Goal: Transaction & Acquisition: Obtain resource

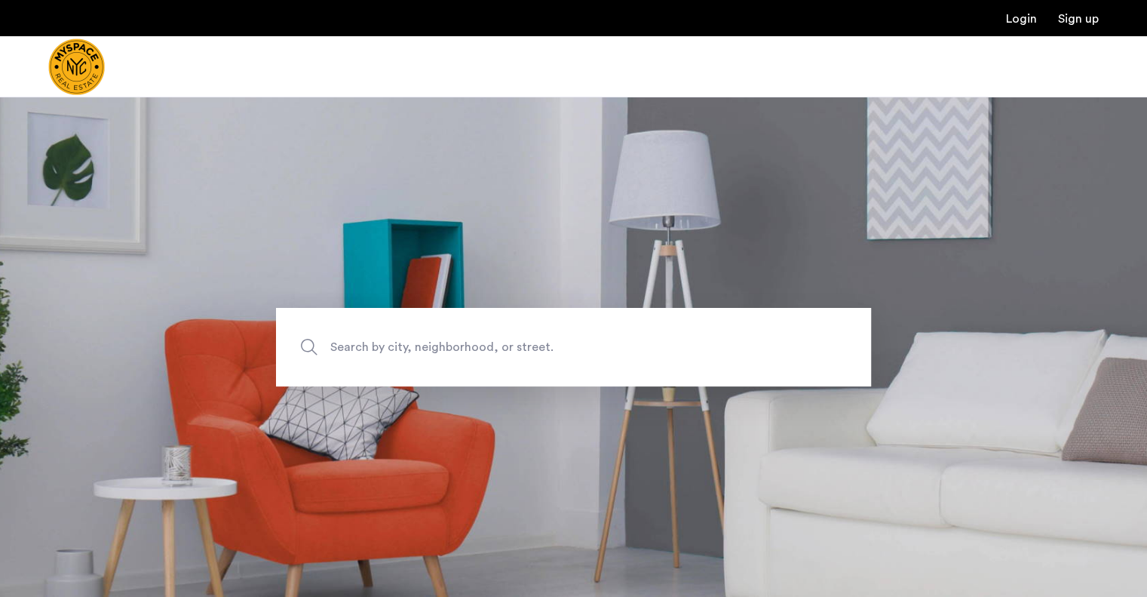
click at [567, 343] on span "Search by city, neighborhood, or street." at bounding box center [538, 346] width 416 height 20
click at [567, 343] on input "Search by city, neighborhood, or street." at bounding box center [573, 347] width 595 height 78
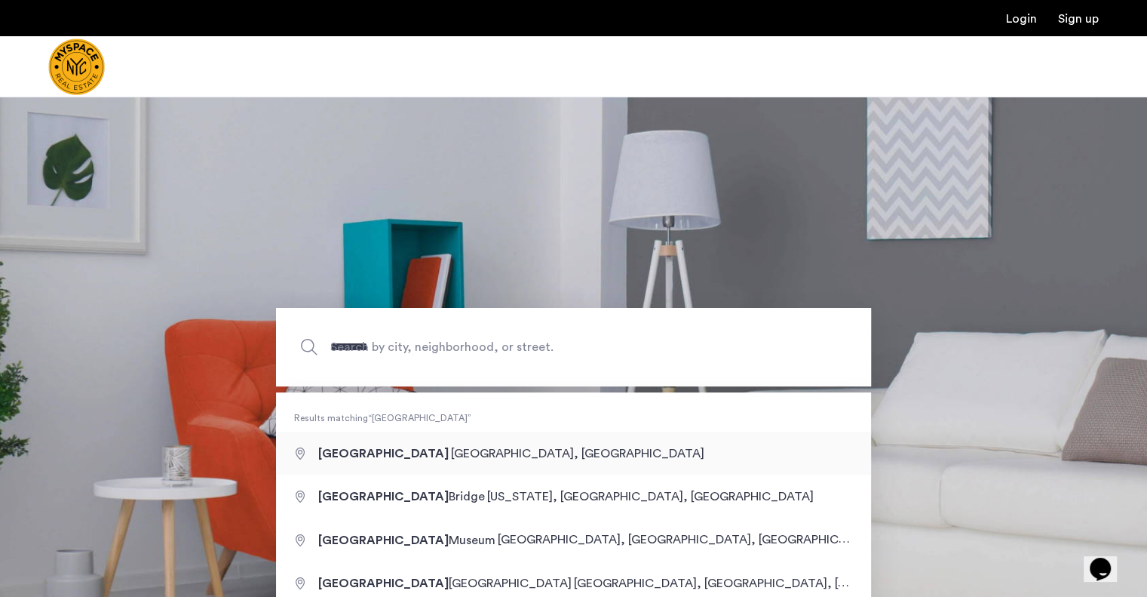
type input "**********"
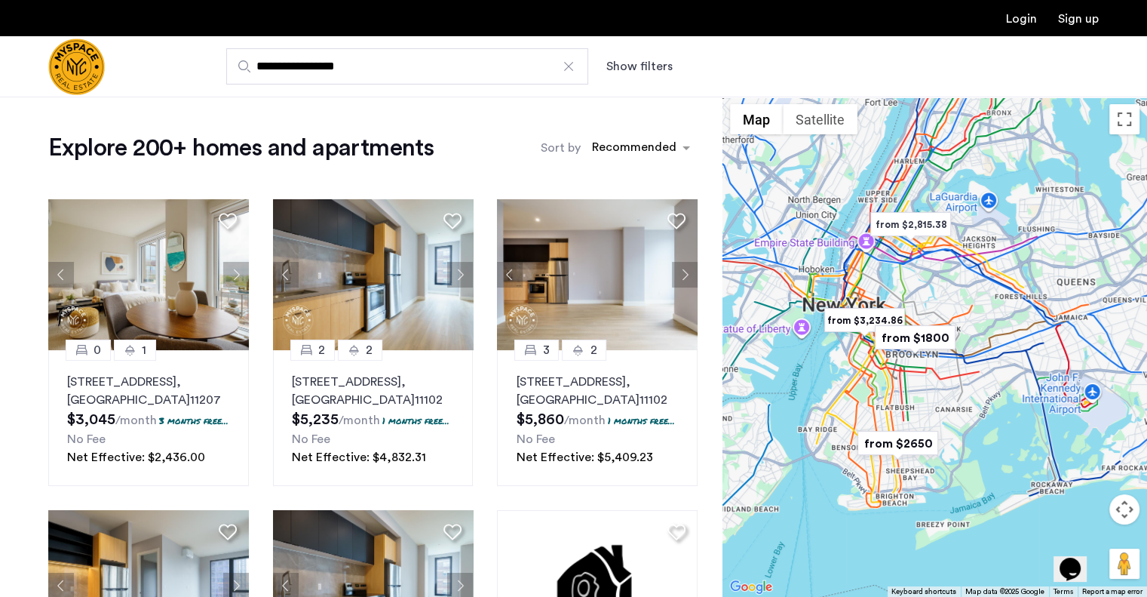
click at [668, 63] on button "Show filters" at bounding box center [639, 66] width 66 height 18
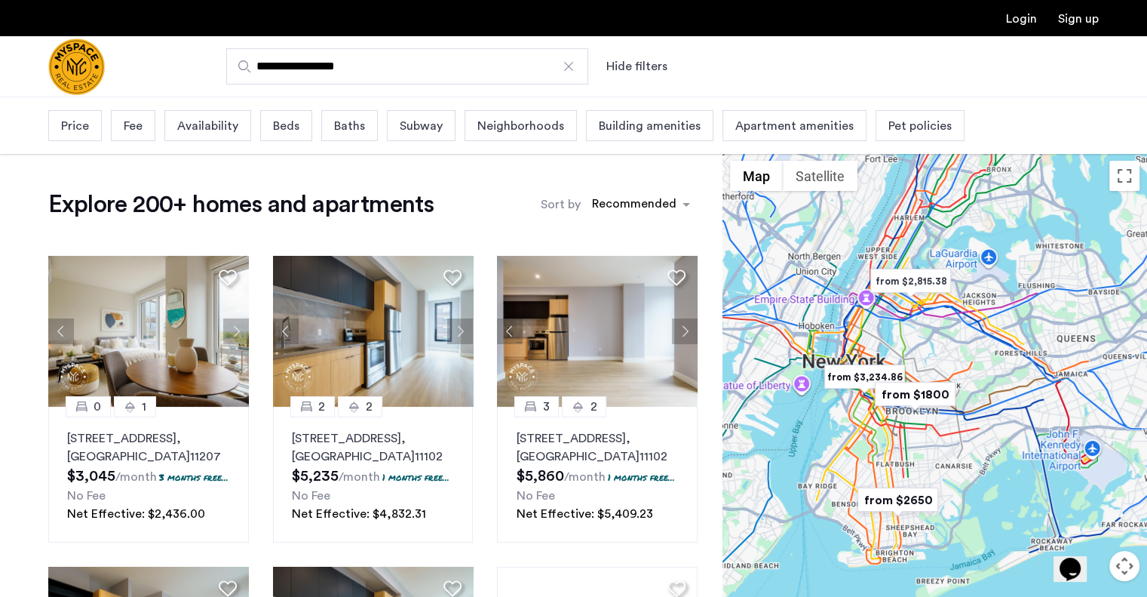
click at [75, 132] on span "Price" at bounding box center [75, 126] width 28 height 18
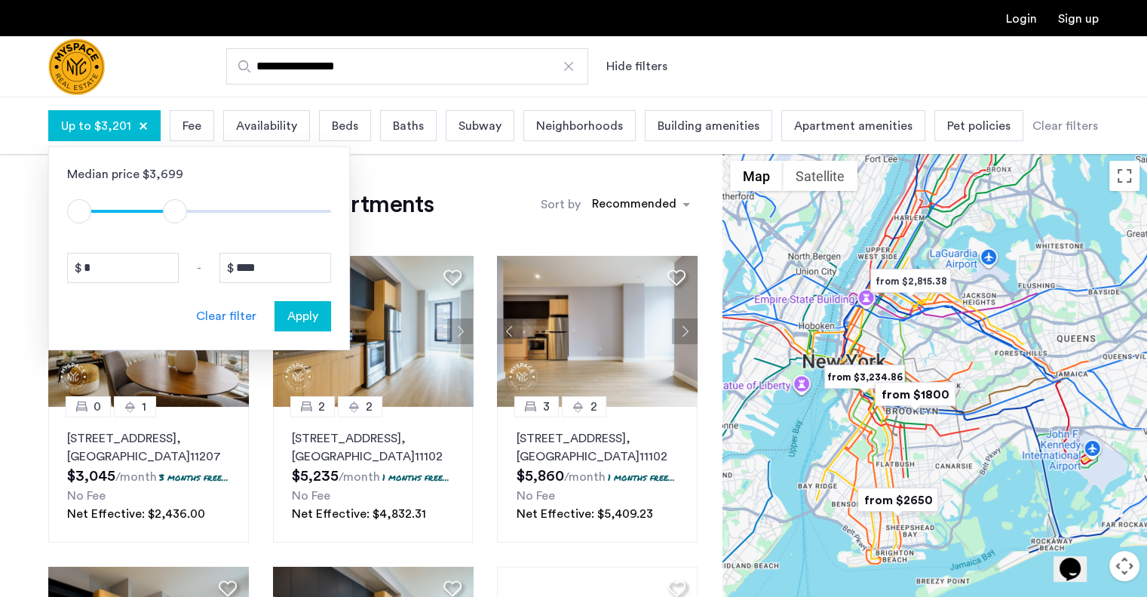
type input "****"
drag, startPoint x: 320, startPoint y: 207, endPoint x: 178, endPoint y: 217, distance: 142.1
click at [178, 217] on span "ngx-slider-max" at bounding box center [178, 211] width 24 height 24
click at [302, 307] on span "Apply" at bounding box center [302, 316] width 31 height 18
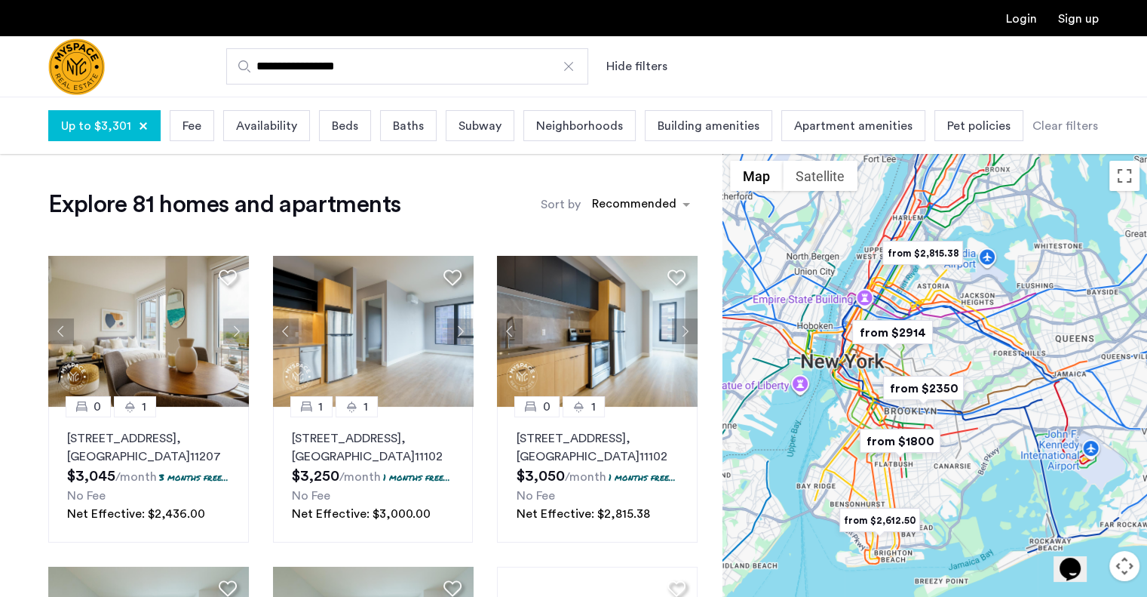
click at [350, 124] on span "Beds" at bounding box center [345, 126] width 26 height 18
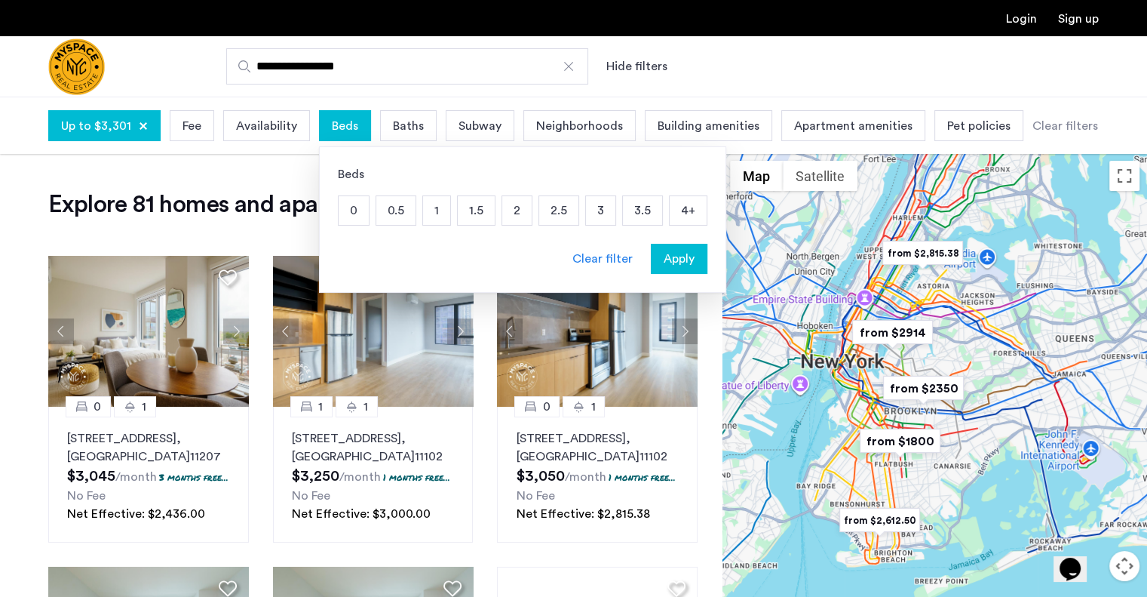
click at [507, 210] on p "2" at bounding box center [516, 210] width 29 height 29
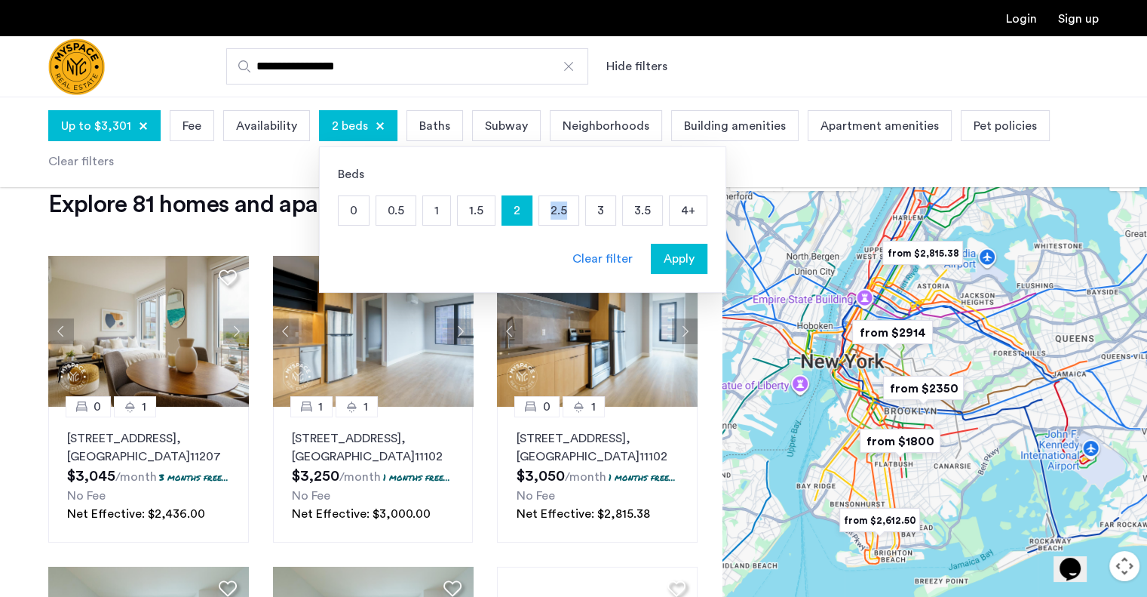
drag, startPoint x: 540, startPoint y: 211, endPoint x: 560, endPoint y: 210, distance: 20.4
click at [560, 210] on p "2.5" at bounding box center [558, 210] width 39 height 29
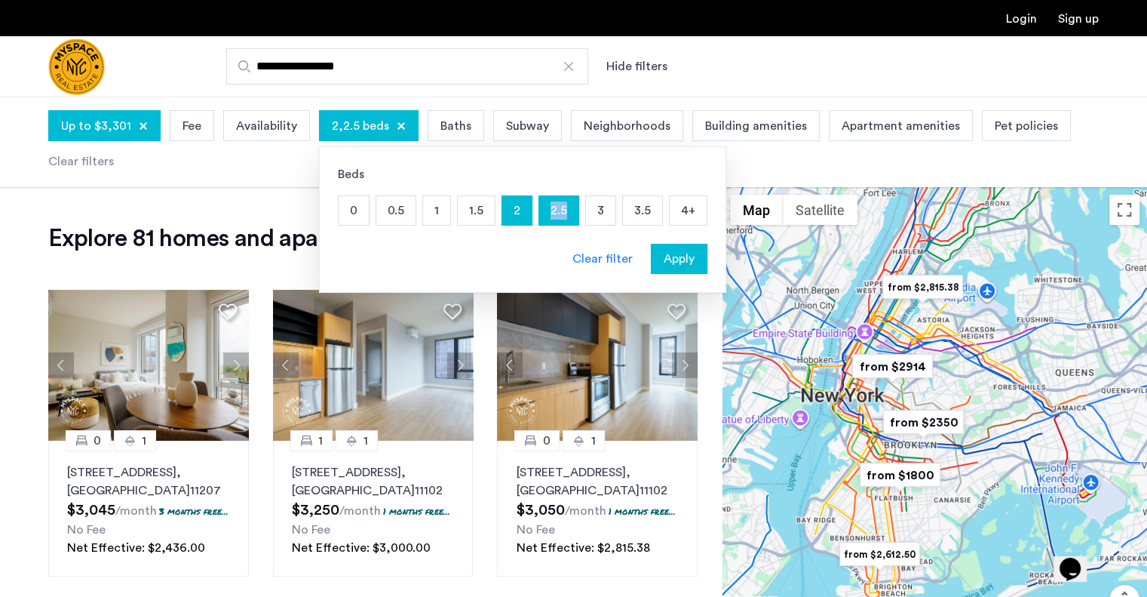
click at [560, 210] on p "2.5" at bounding box center [558, 210] width 39 height 29
click at [553, 211] on p "2.5" at bounding box center [558, 210] width 39 height 29
click at [593, 211] on p "3" at bounding box center [600, 210] width 29 height 29
click at [670, 253] on span "Apply" at bounding box center [679, 259] width 31 height 18
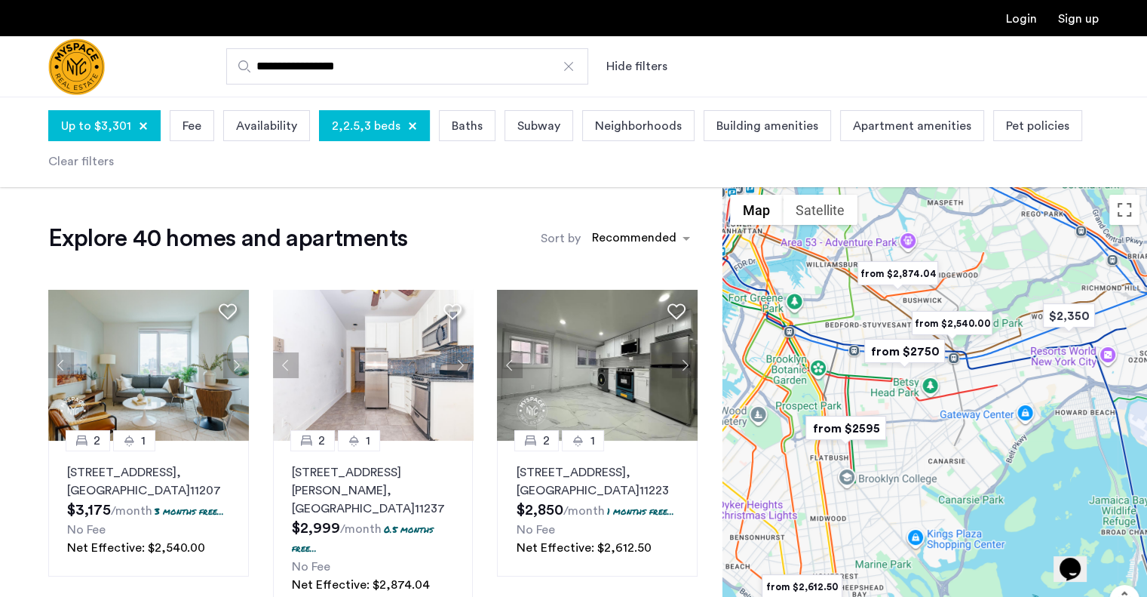
click at [845, 385] on div at bounding box center [935, 437] width 425 height 500
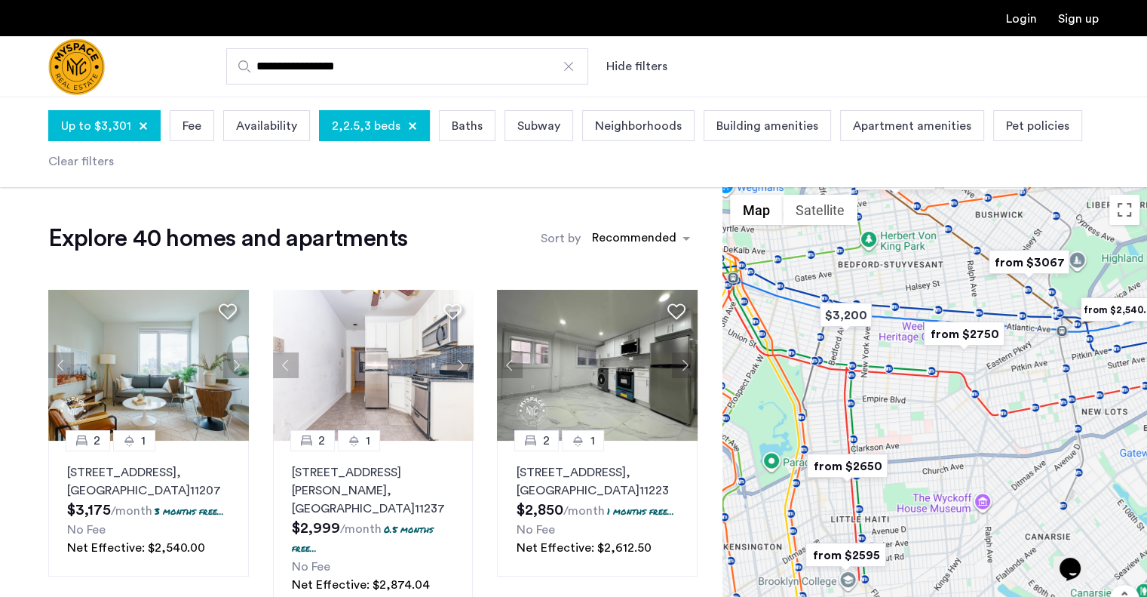
click at [856, 355] on div at bounding box center [935, 437] width 425 height 500
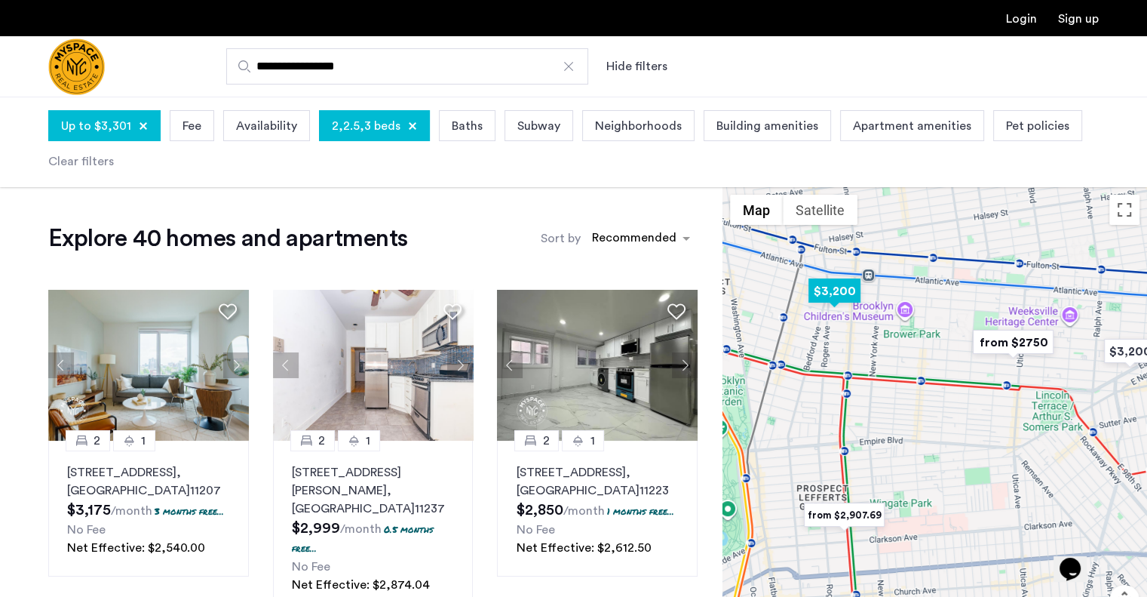
click at [833, 292] on img "$3,200" at bounding box center [835, 291] width 64 height 34
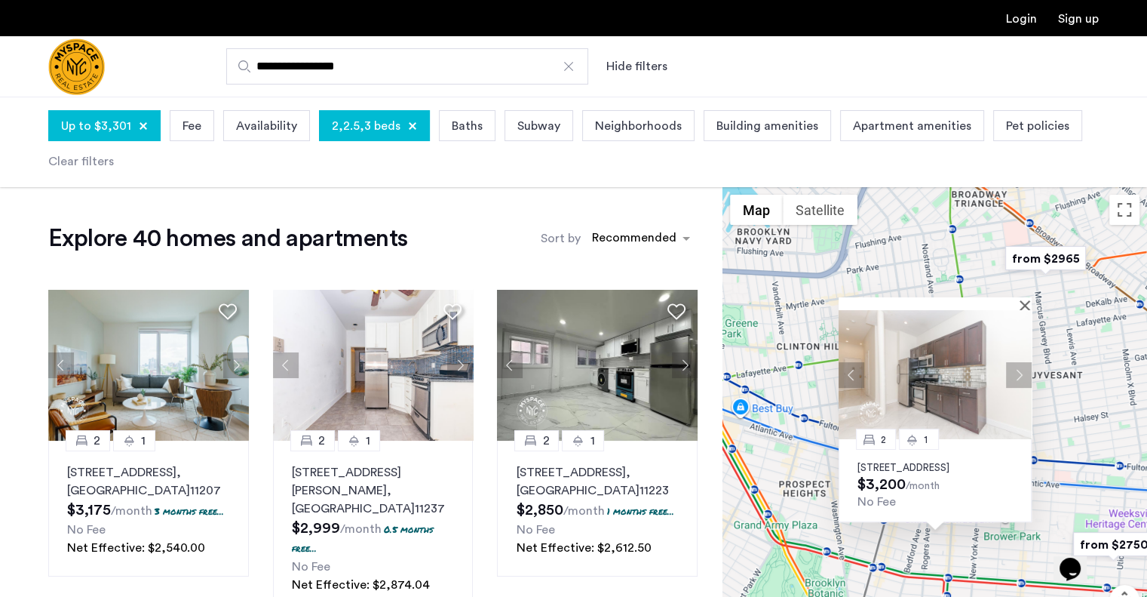
click at [1006, 366] on button "Next apartment" at bounding box center [1019, 374] width 26 height 26
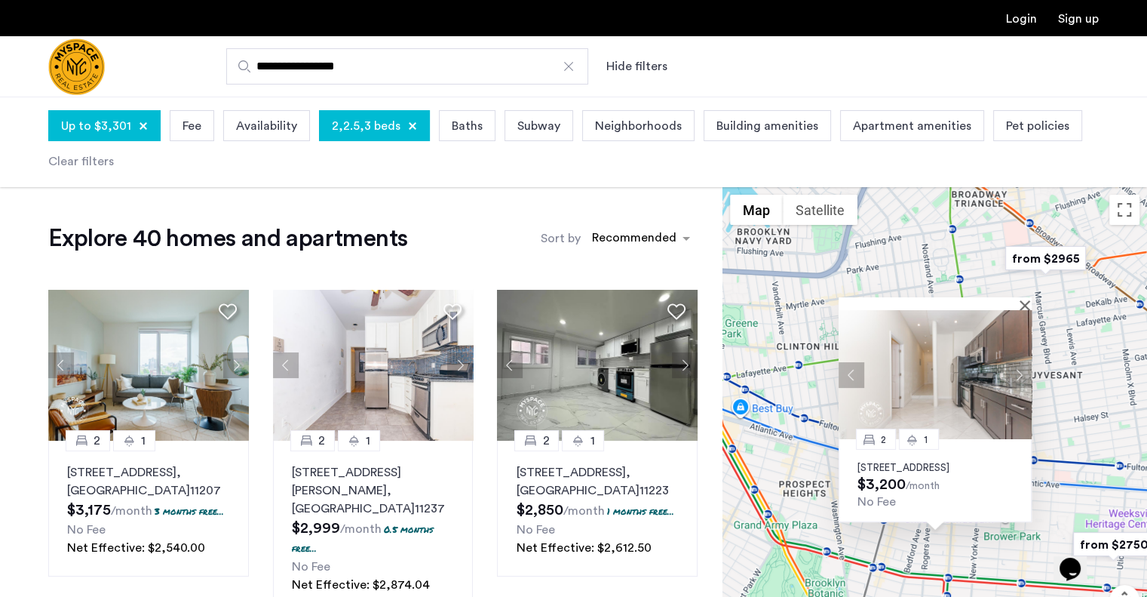
click at [1006, 366] on button "Next apartment" at bounding box center [1019, 374] width 26 height 26
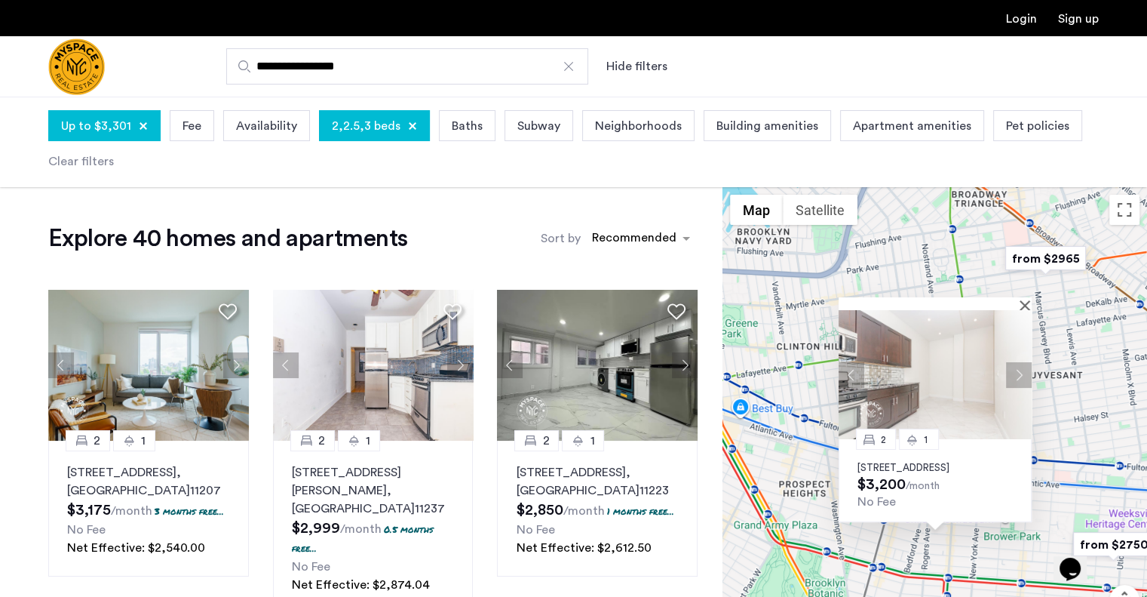
click at [891, 126] on span "Apartment amenities" at bounding box center [912, 126] width 118 height 18
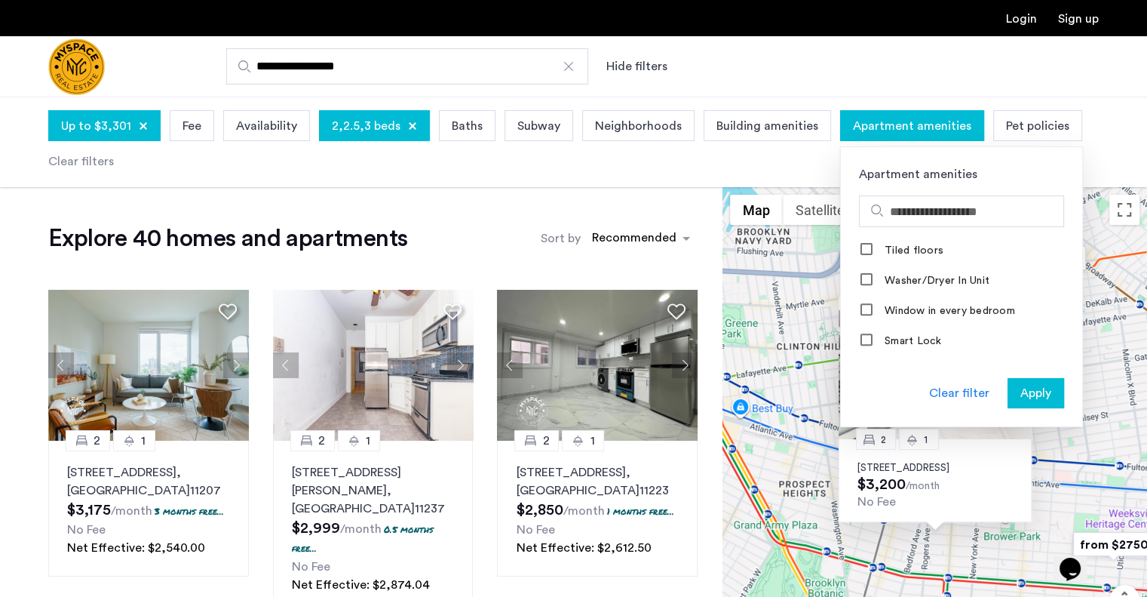
scroll to position [682, 0]
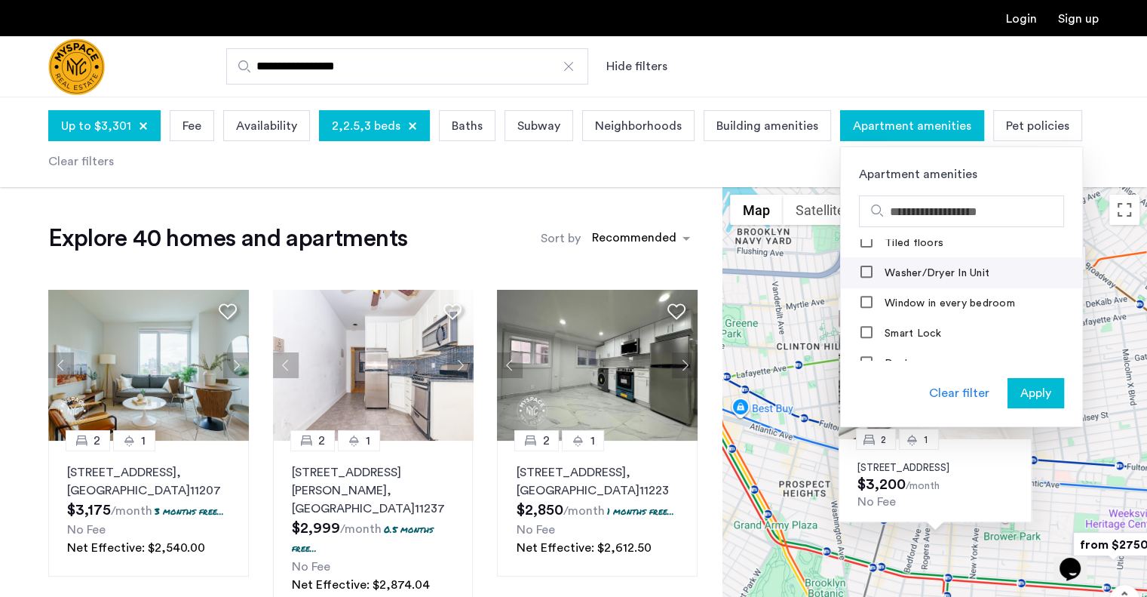
click at [916, 274] on label "Washer/Dryer In Unit" at bounding box center [936, 273] width 108 height 12
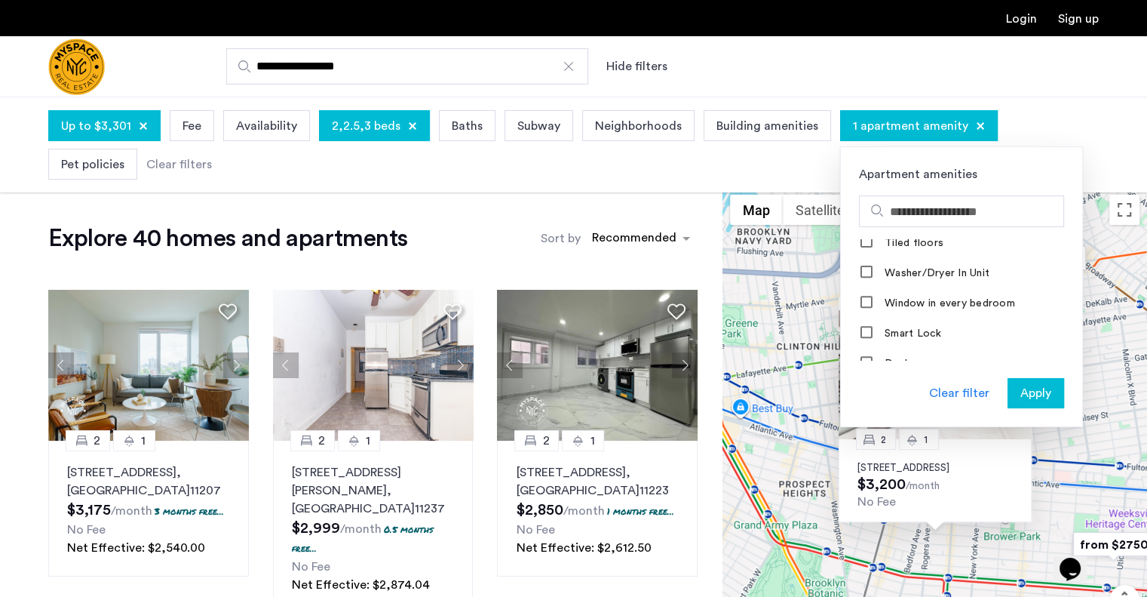
click at [1021, 400] on span "Apply" at bounding box center [1036, 393] width 31 height 18
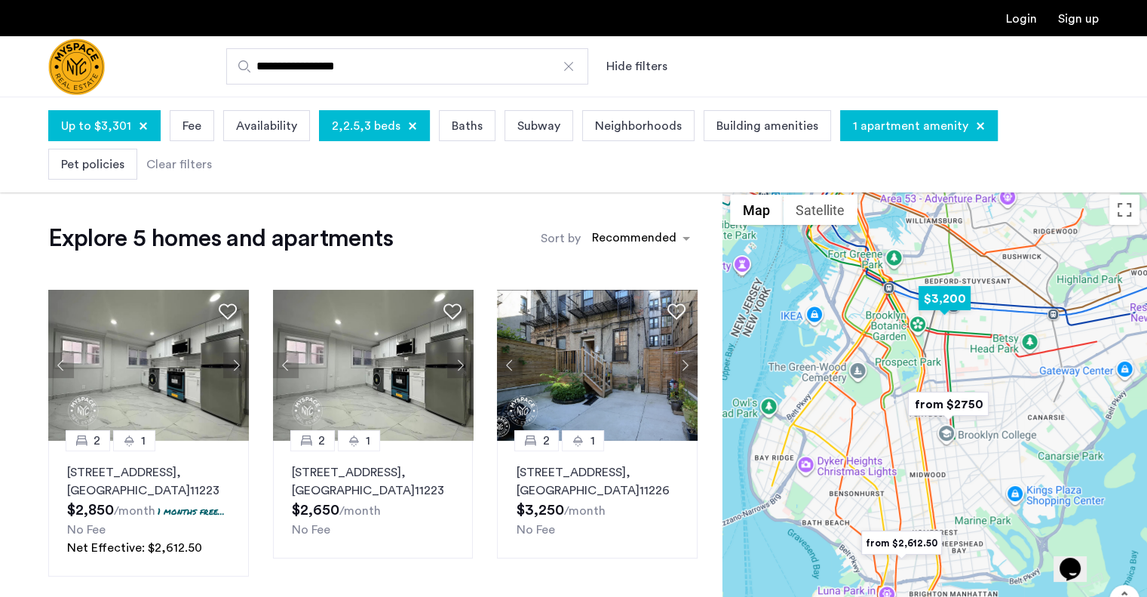
click at [941, 290] on img "$3,200" at bounding box center [945, 298] width 64 height 34
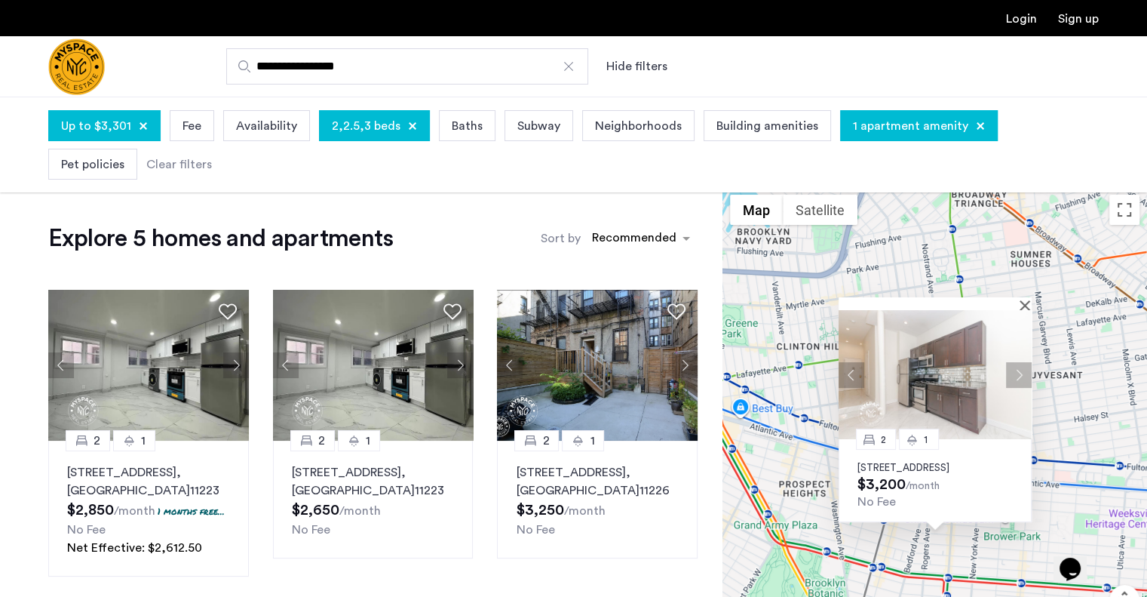
click at [919, 462] on p "641 St Marks Ave, Unit 4E, Brooklyn, NY 11216" at bounding box center [935, 468] width 155 height 12
click at [815, 391] on div "2 1 641 St Marks Ave, Unit 4E, Brooklyn, NY 11216 $3,200 /month No Fee" at bounding box center [935, 437] width 425 height 500
click at [1029, 299] on button "Close" at bounding box center [1028, 304] width 11 height 11
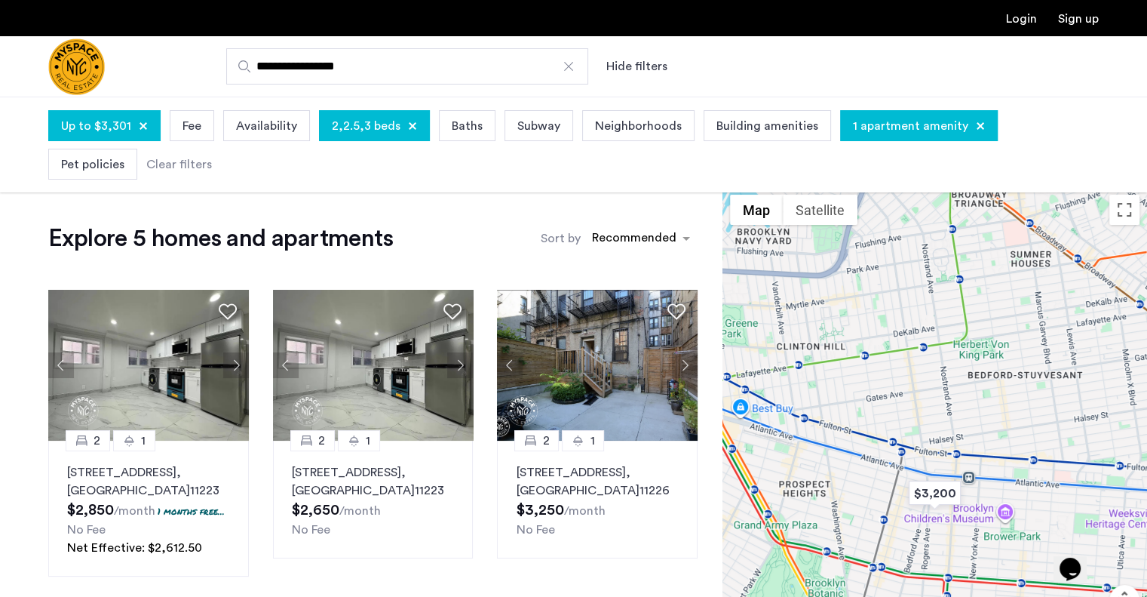
drag, startPoint x: 950, startPoint y: 412, endPoint x: 891, endPoint y: 291, distance: 134.6
click at [891, 291] on div "To navigate, press the arrow keys." at bounding box center [935, 437] width 425 height 500
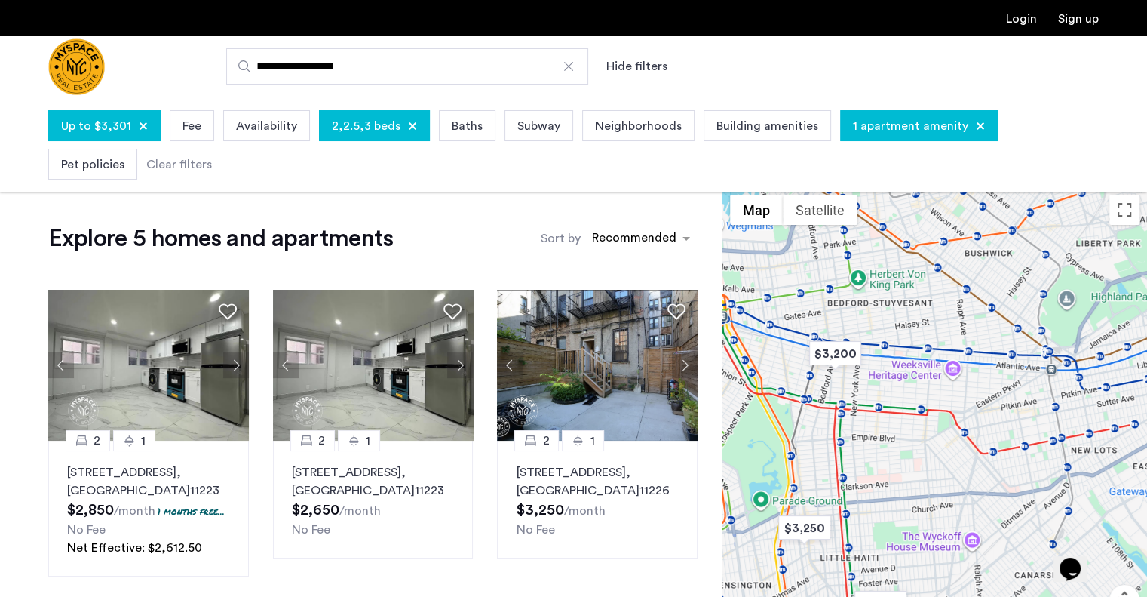
drag, startPoint x: 926, startPoint y: 406, endPoint x: 839, endPoint y: 499, distance: 127.5
click at [839, 499] on div at bounding box center [935, 437] width 425 height 500
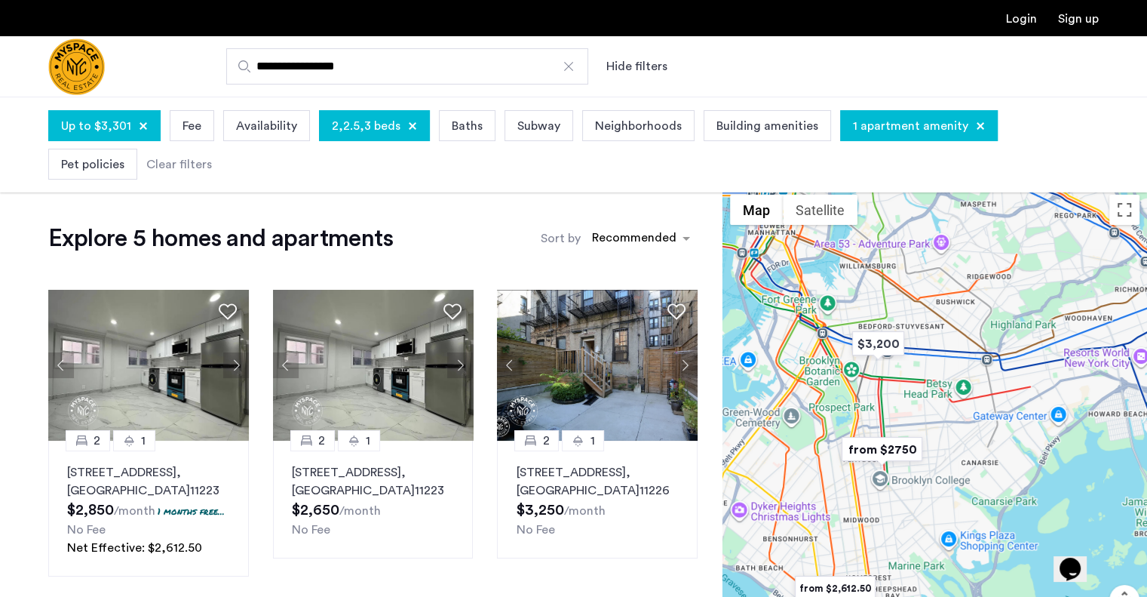
drag, startPoint x: 863, startPoint y: 409, endPoint x: 927, endPoint y: 290, distance: 134.7
click at [927, 290] on div at bounding box center [935, 437] width 425 height 500
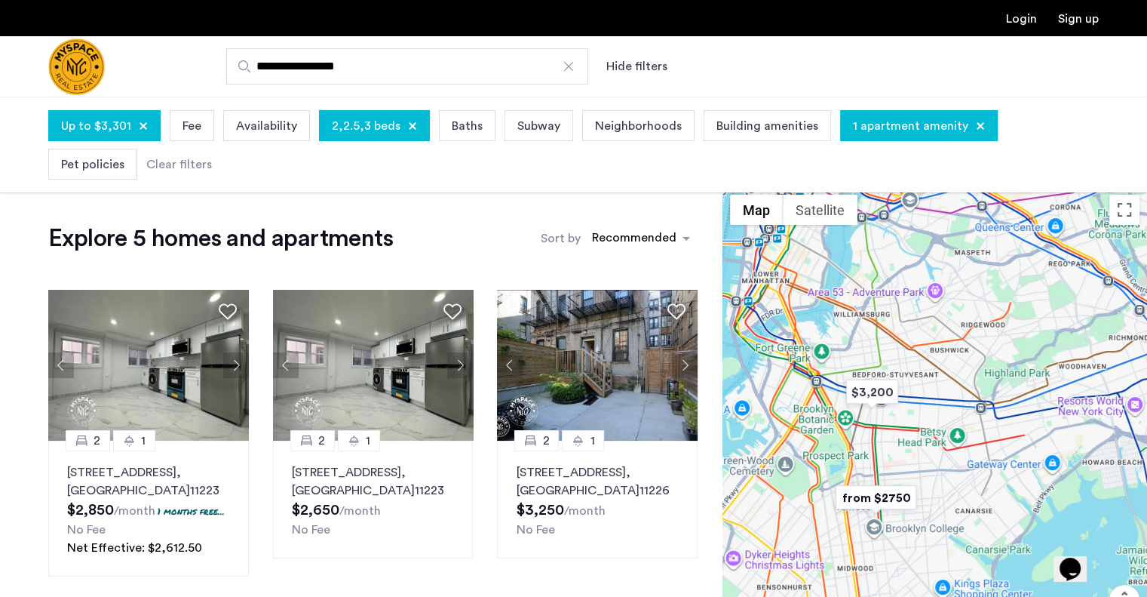
drag, startPoint x: 936, startPoint y: 415, endPoint x: 937, endPoint y: 479, distance: 64.1
click at [937, 479] on div at bounding box center [935, 437] width 425 height 500
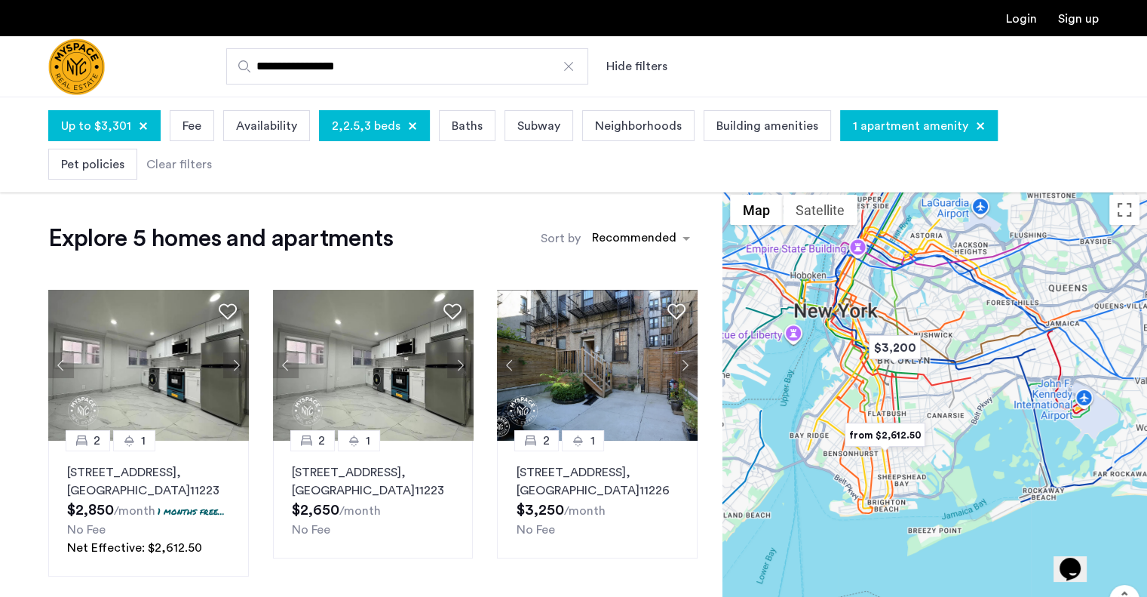
drag, startPoint x: 960, startPoint y: 465, endPoint x: 947, endPoint y: 382, distance: 84.0
click at [947, 382] on div at bounding box center [935, 437] width 425 height 500
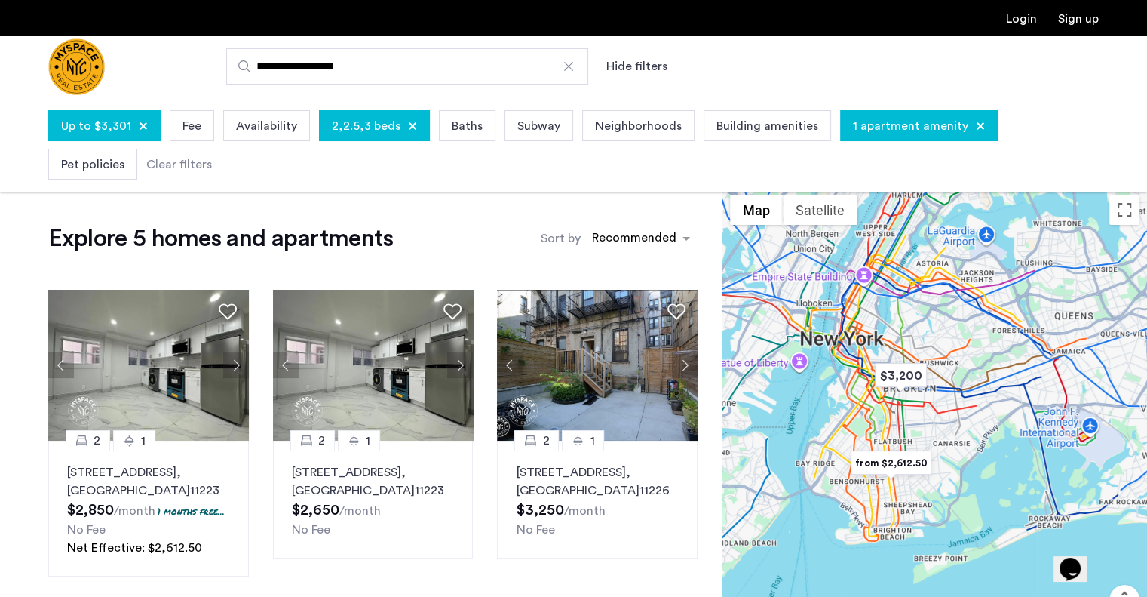
click at [941, 413] on div at bounding box center [935, 437] width 425 height 500
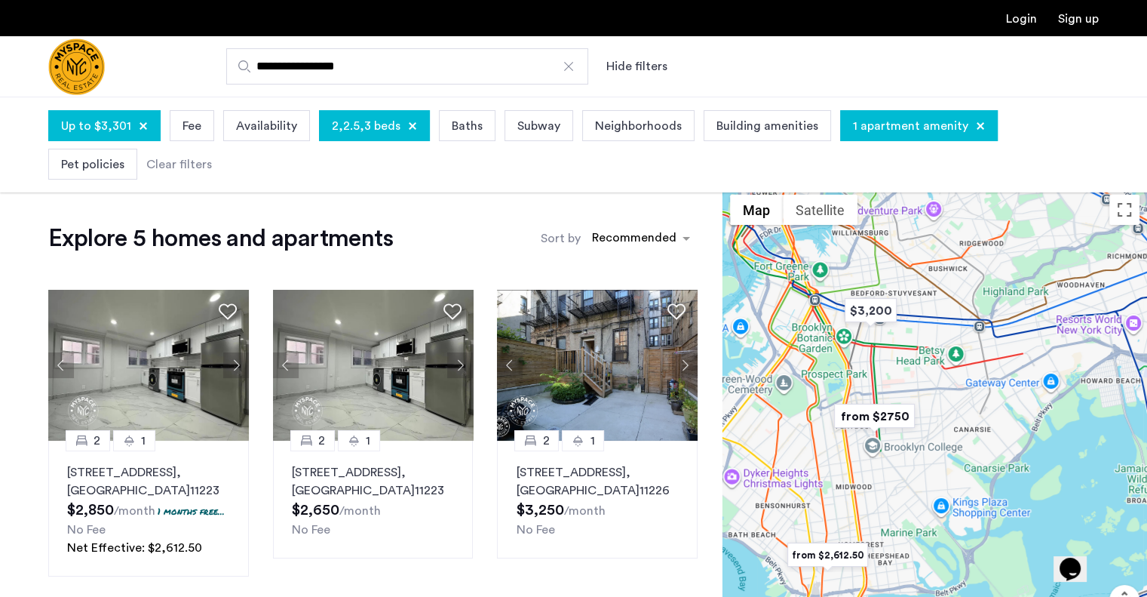
drag, startPoint x: 870, startPoint y: 504, endPoint x: 890, endPoint y: 425, distance: 80.9
click at [890, 425] on div at bounding box center [935, 437] width 425 height 500
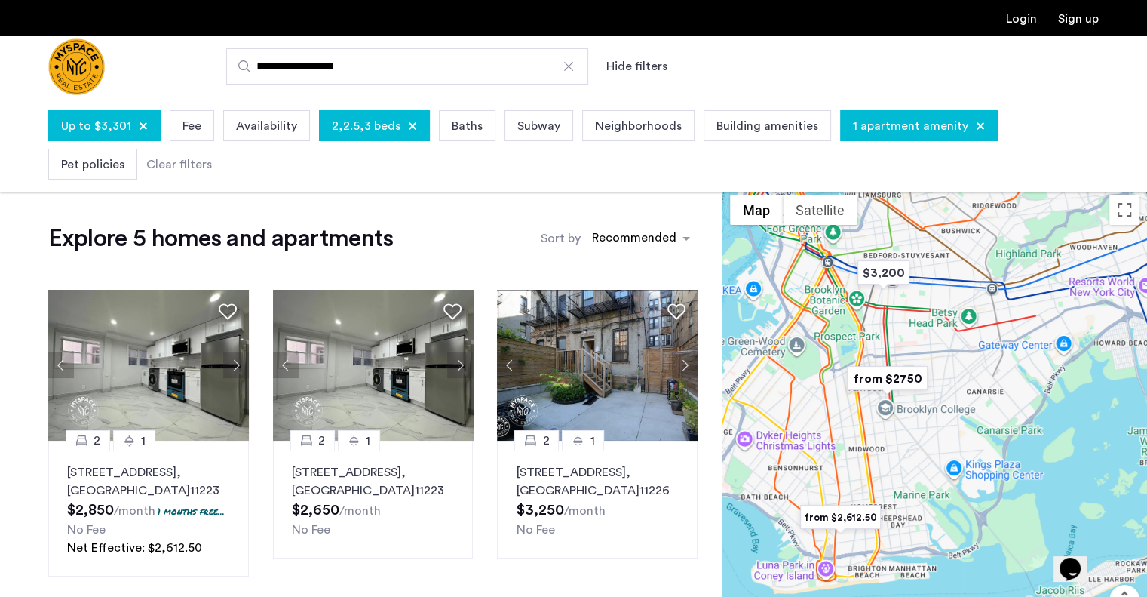
click at [862, 474] on div at bounding box center [935, 437] width 425 height 500
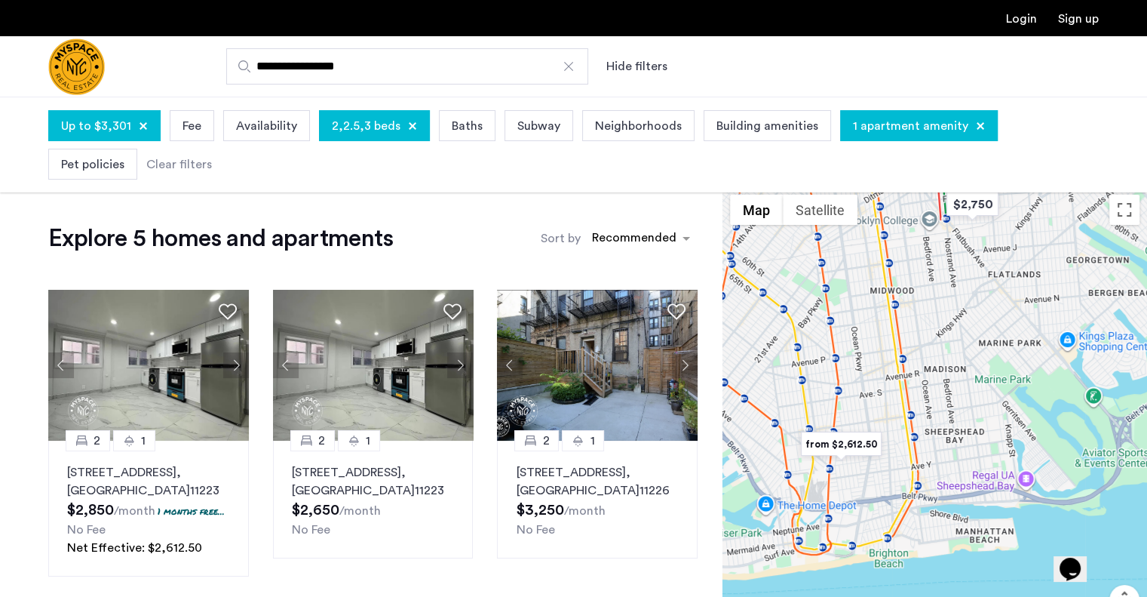
drag, startPoint x: 856, startPoint y: 519, endPoint x: 891, endPoint y: 321, distance: 200.6
click at [891, 321] on div at bounding box center [935, 437] width 425 height 500
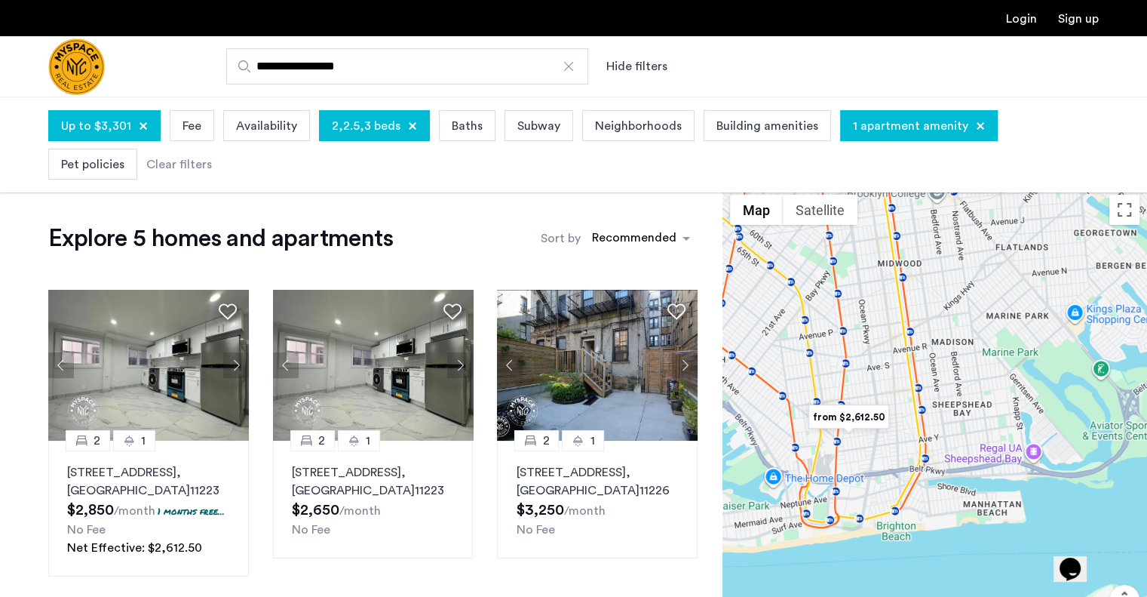
click at [878, 453] on div at bounding box center [935, 437] width 425 height 500
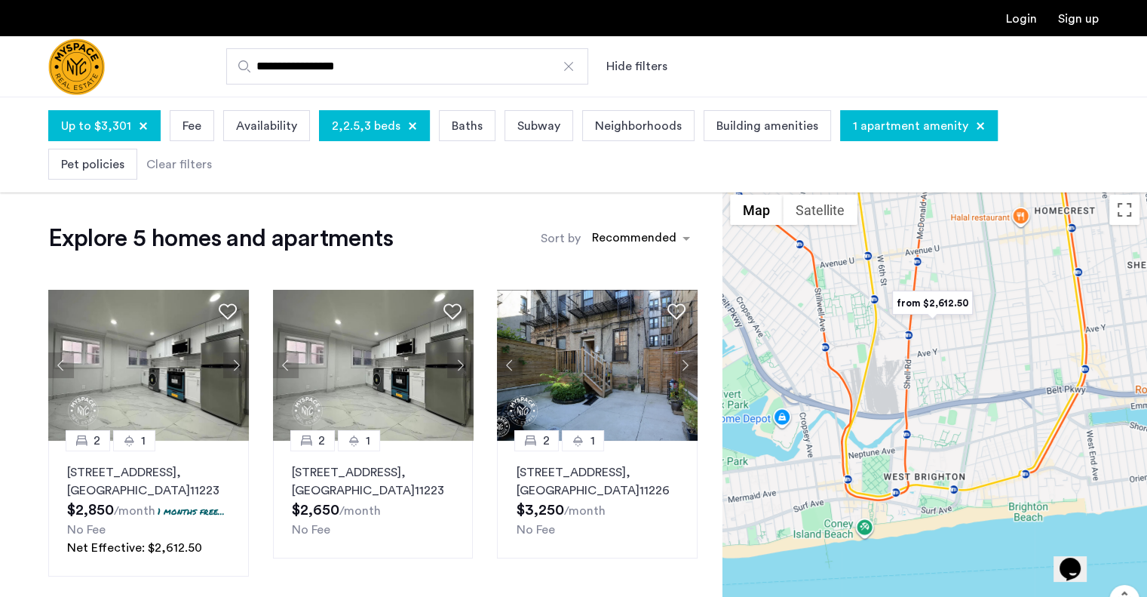
drag, startPoint x: 929, startPoint y: 415, endPoint x: 1047, endPoint y: 318, distance: 152.7
click at [1047, 318] on div at bounding box center [935, 437] width 425 height 500
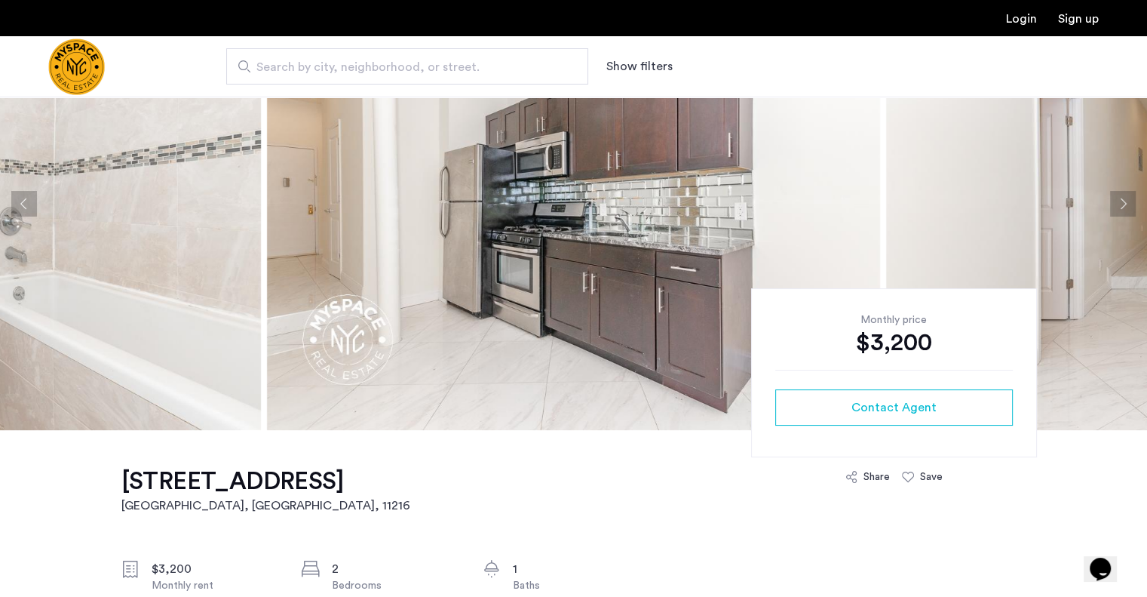
scroll to position [124, 0]
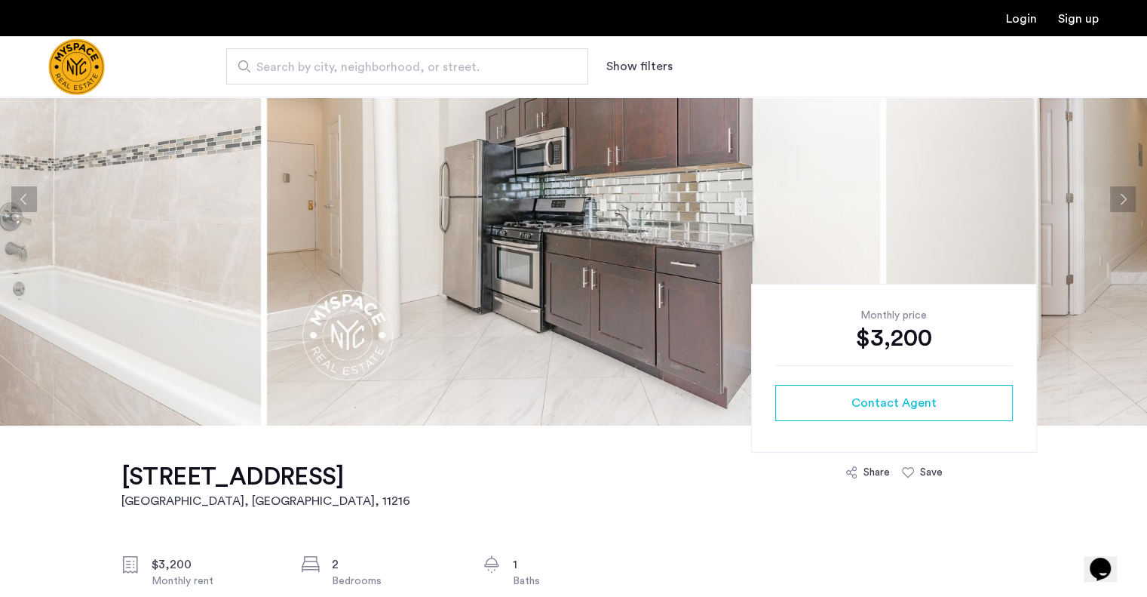
click at [1122, 193] on button "Next apartment" at bounding box center [1123, 199] width 26 height 26
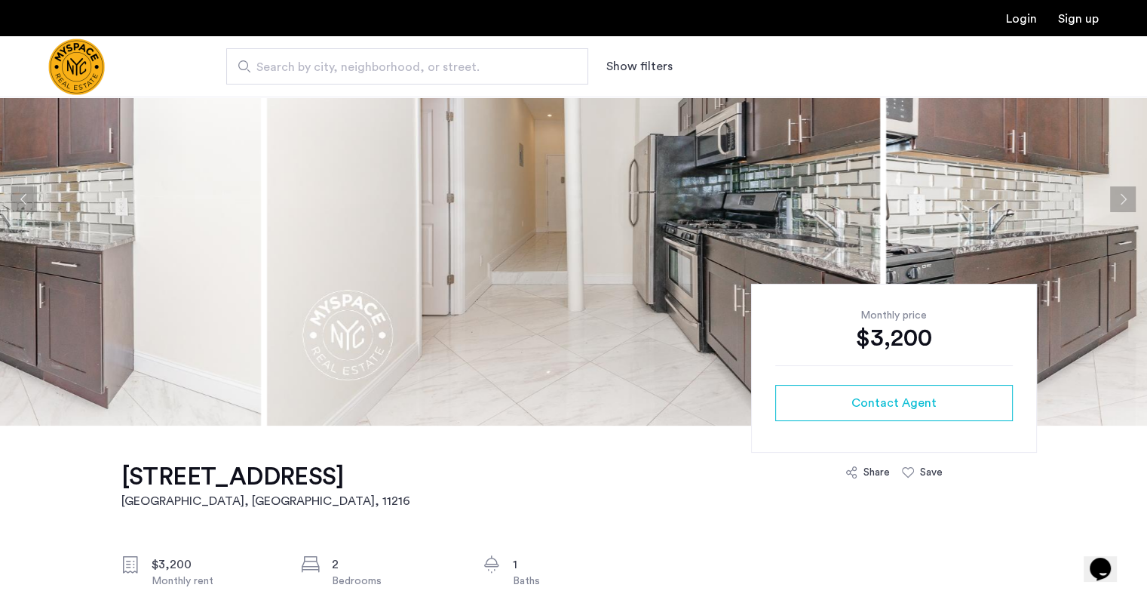
click at [1122, 193] on button "Next apartment" at bounding box center [1123, 199] width 26 height 26
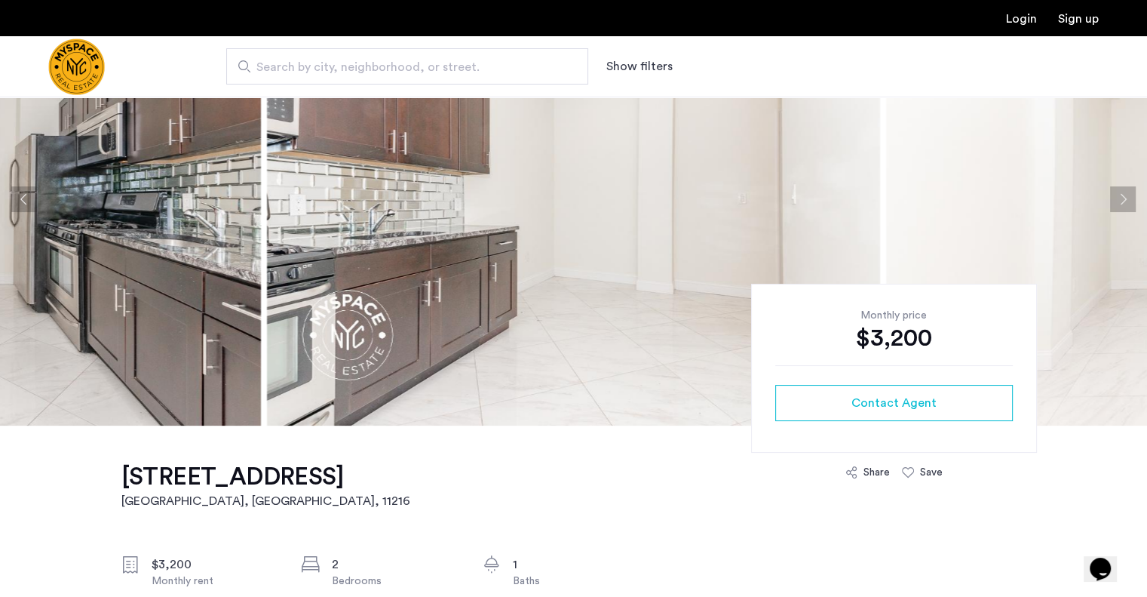
click at [1122, 193] on button "Next apartment" at bounding box center [1123, 199] width 26 height 26
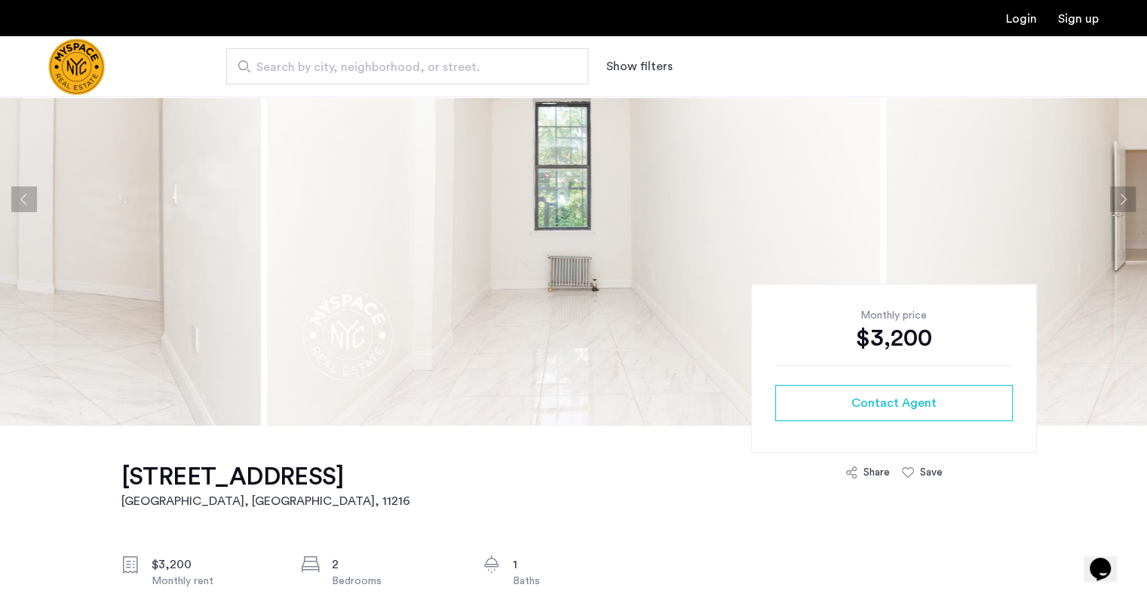
click at [1122, 193] on button "Next apartment" at bounding box center [1123, 199] width 26 height 26
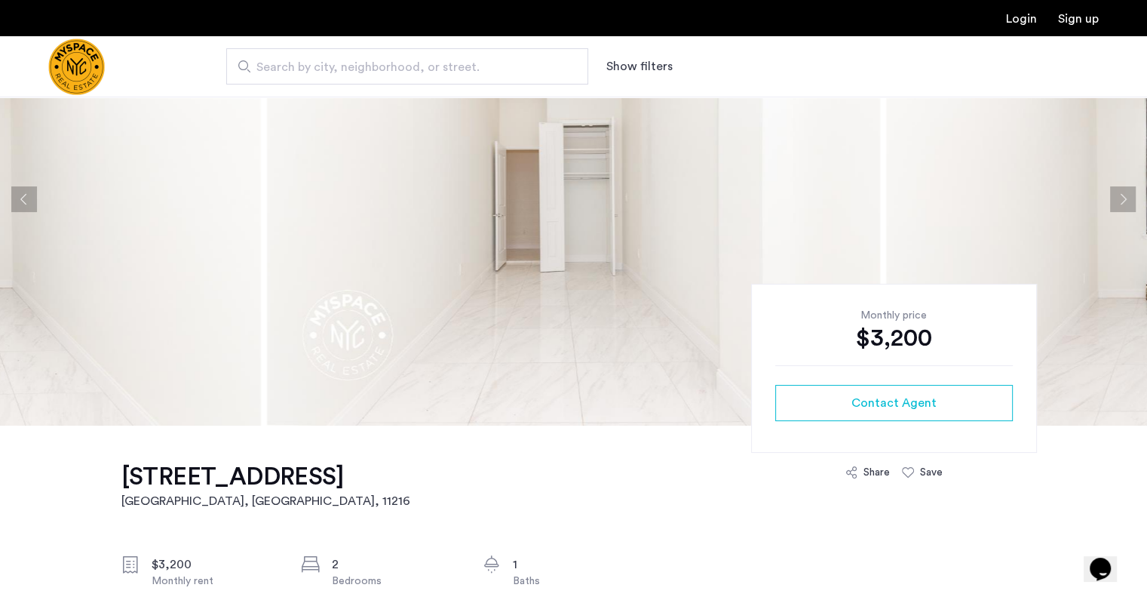
click at [1122, 193] on button "Next apartment" at bounding box center [1123, 199] width 26 height 26
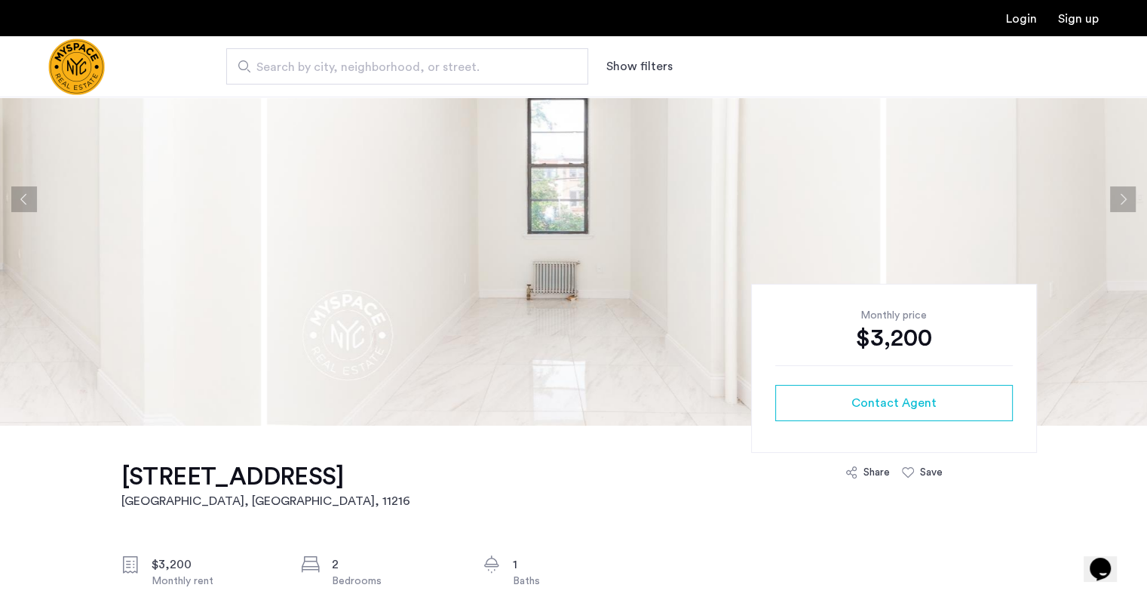
click at [1122, 193] on button "Next apartment" at bounding box center [1123, 199] width 26 height 26
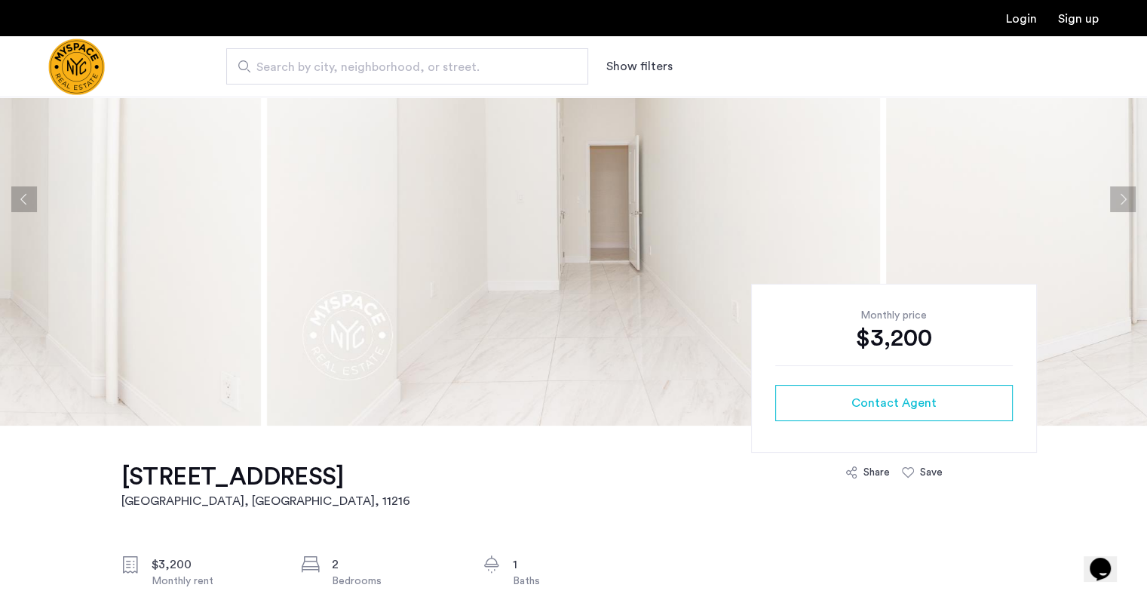
click at [1122, 193] on button "Next apartment" at bounding box center [1123, 199] width 26 height 26
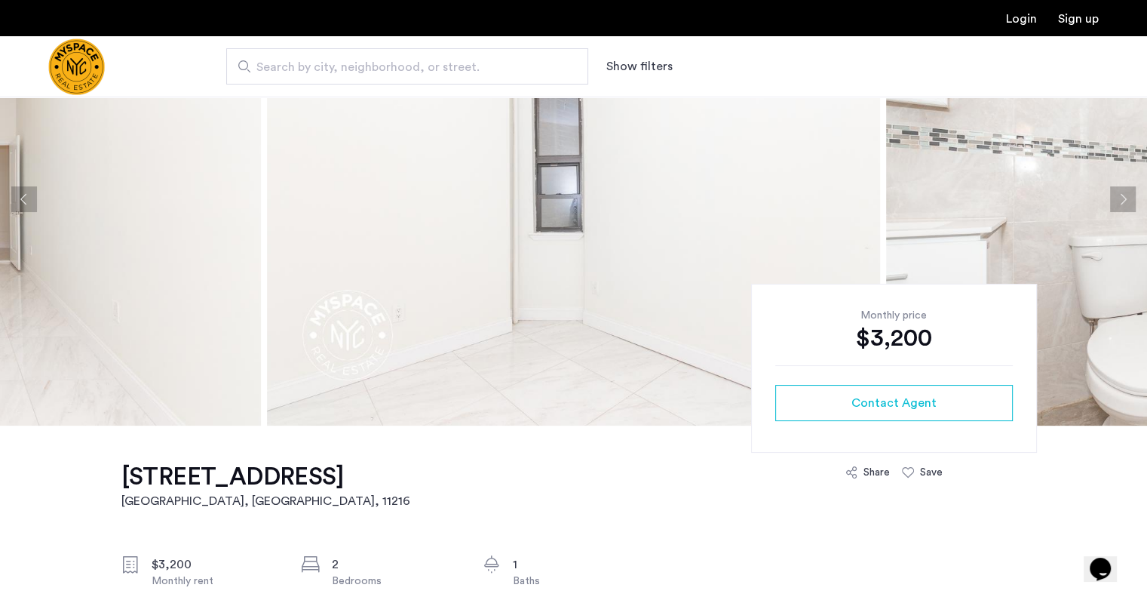
click at [1122, 193] on button "Next apartment" at bounding box center [1123, 199] width 26 height 26
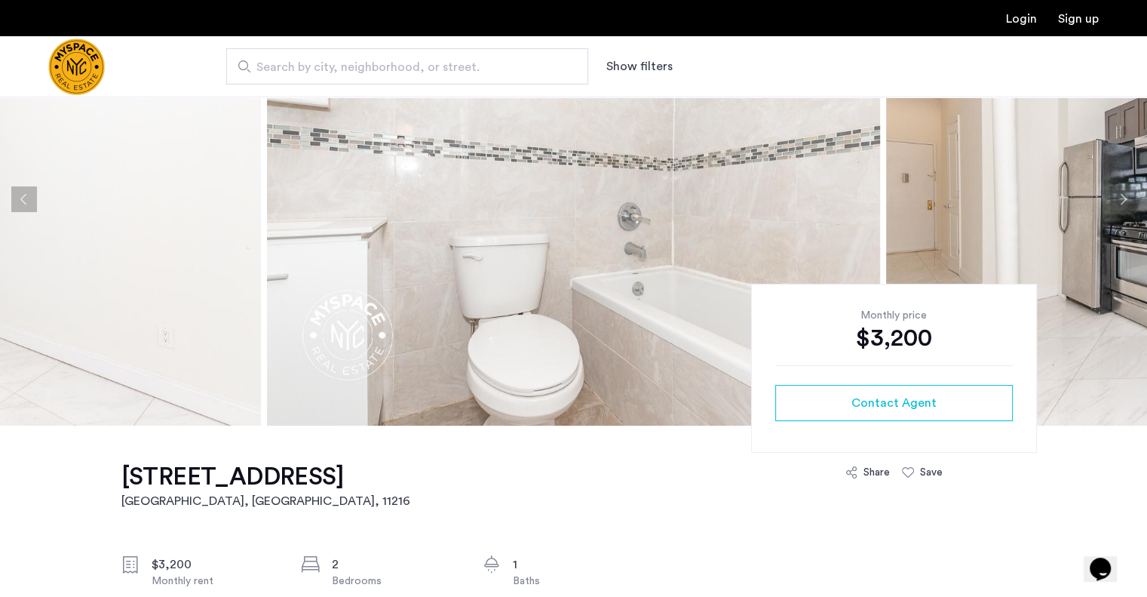
click at [1122, 193] on button "Next apartment" at bounding box center [1123, 199] width 26 height 26
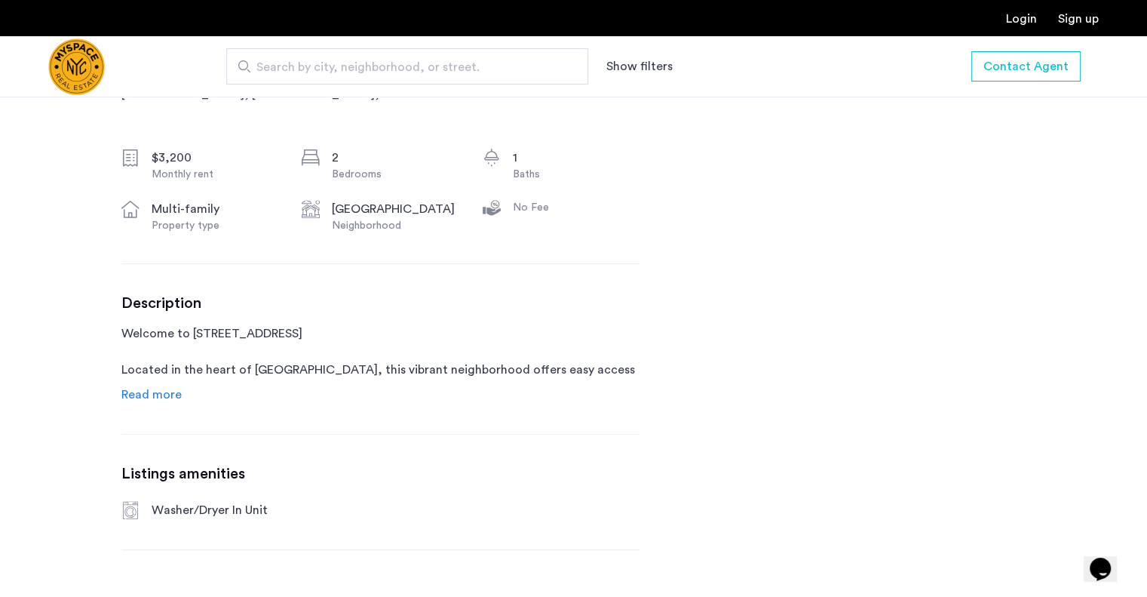
scroll to position [534, 0]
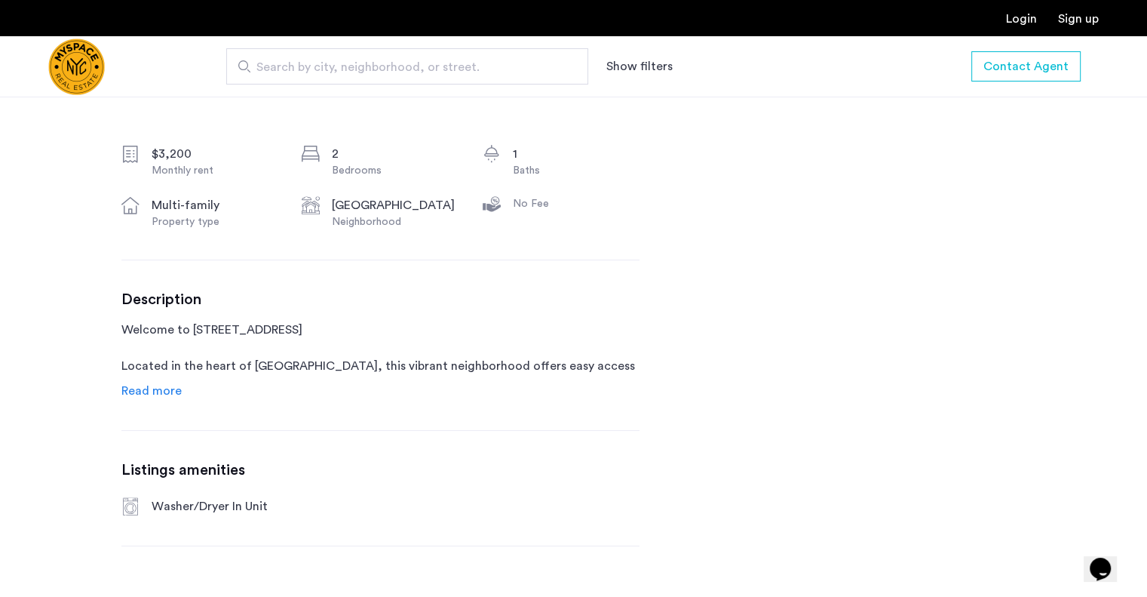
click at [164, 391] on span "Read more" at bounding box center [151, 391] width 60 height 12
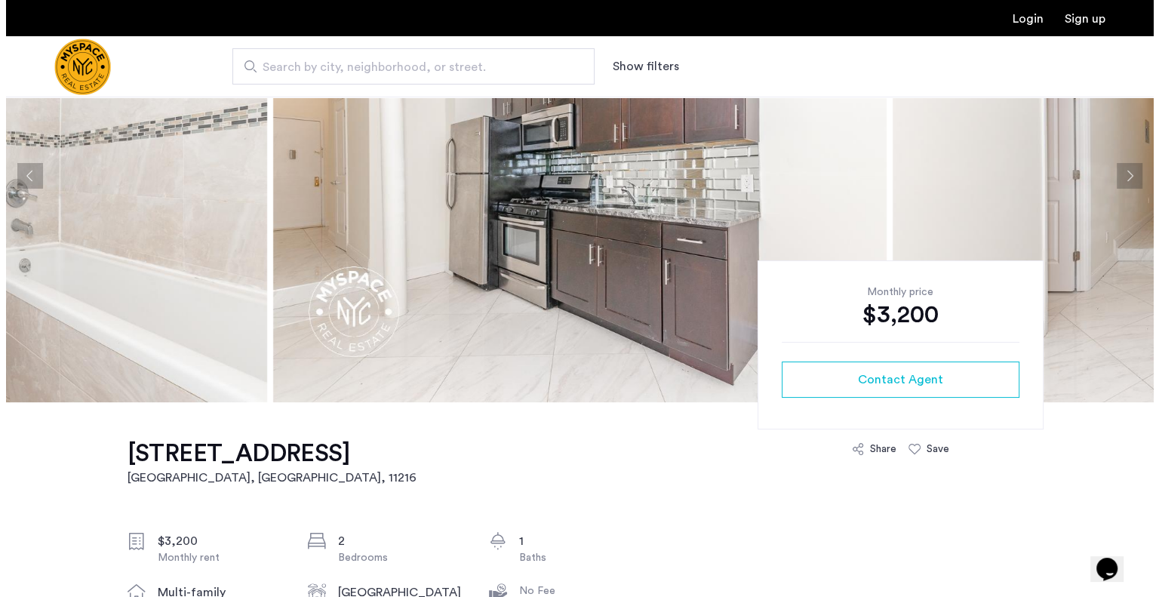
scroll to position [0, 0]
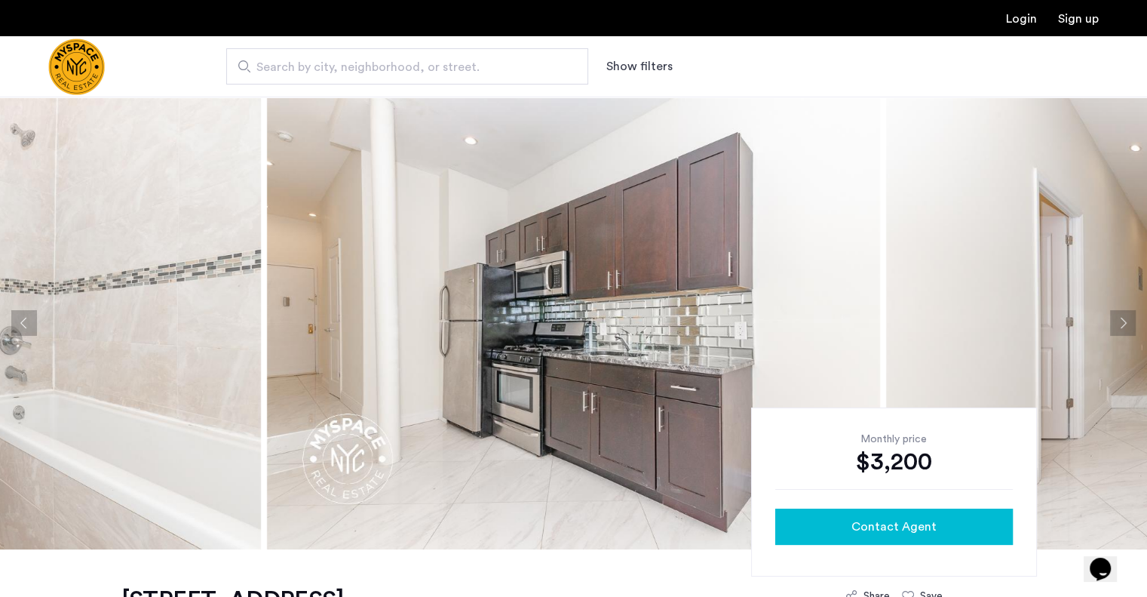
click at [935, 521] on div "Contact Agent" at bounding box center [893, 526] width 213 height 18
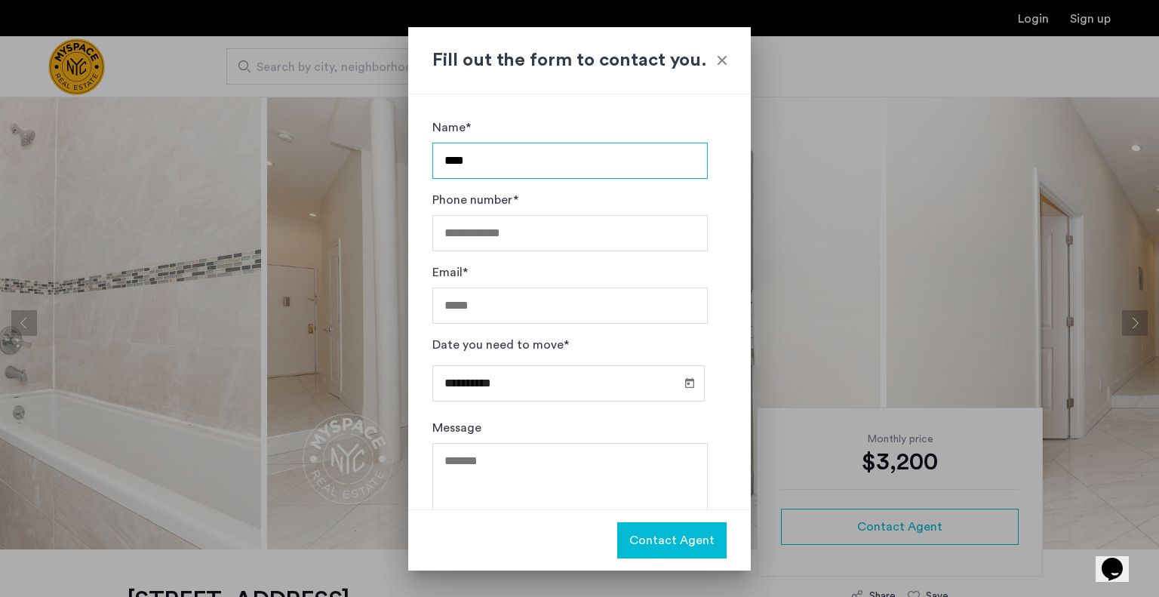
type input "****"
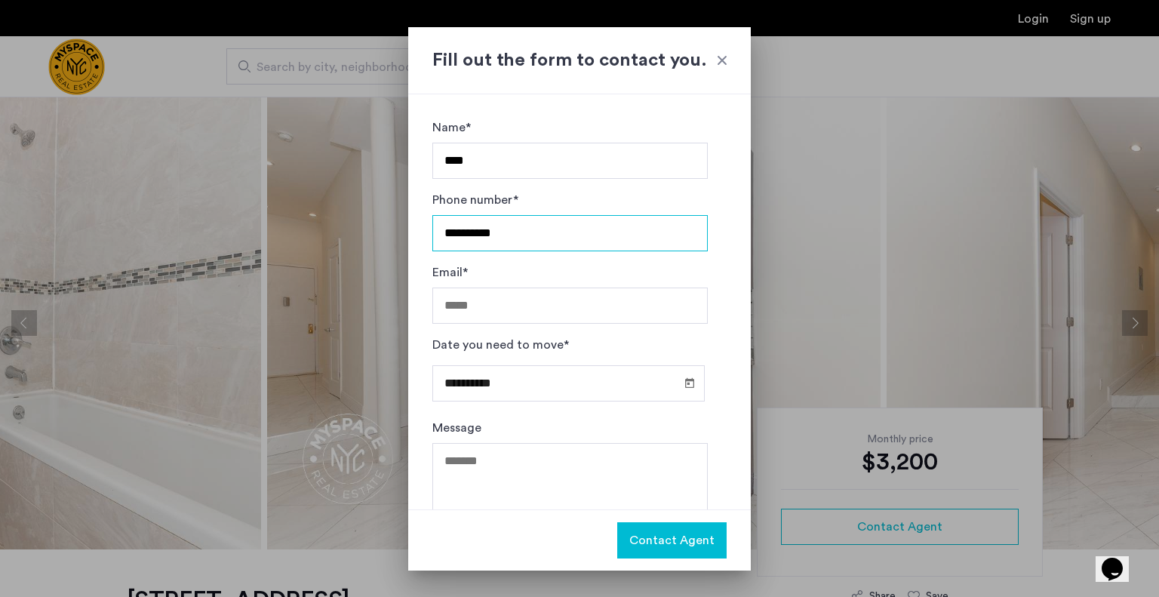
type input "**********"
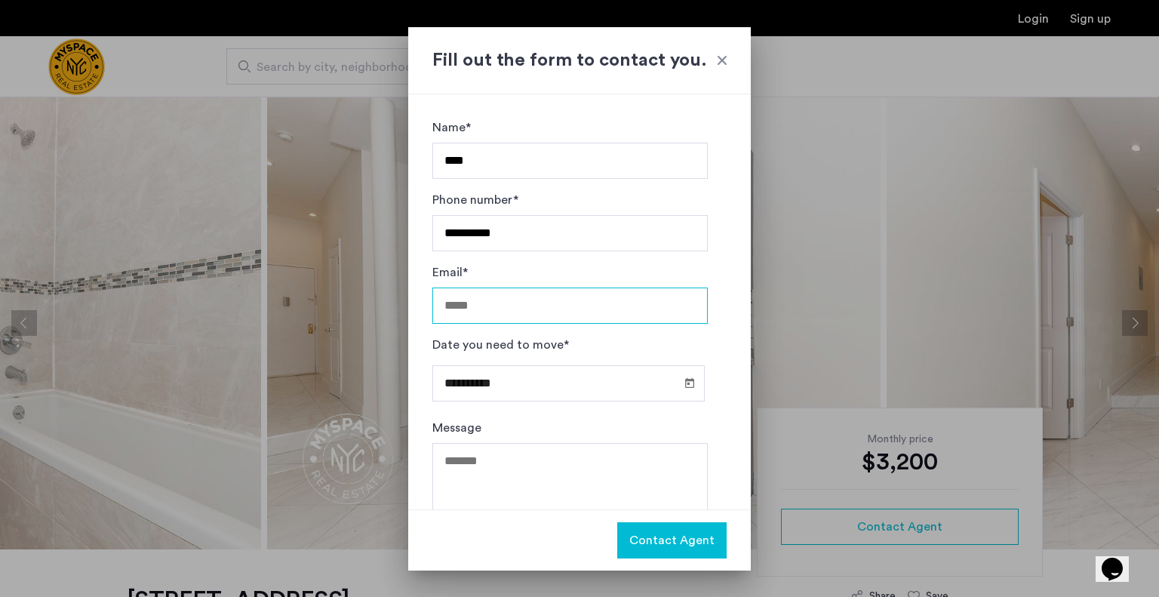
click at [550, 308] on input "Email*" at bounding box center [569, 305] width 275 height 36
type input "**********"
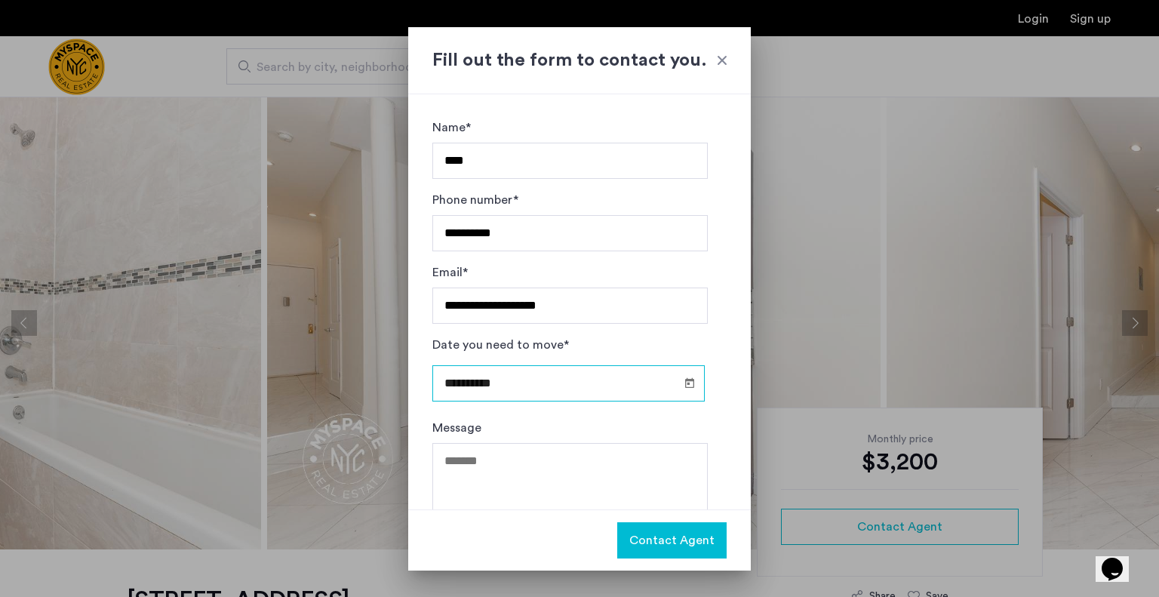
click at [541, 373] on input "**********" at bounding box center [568, 383] width 272 height 36
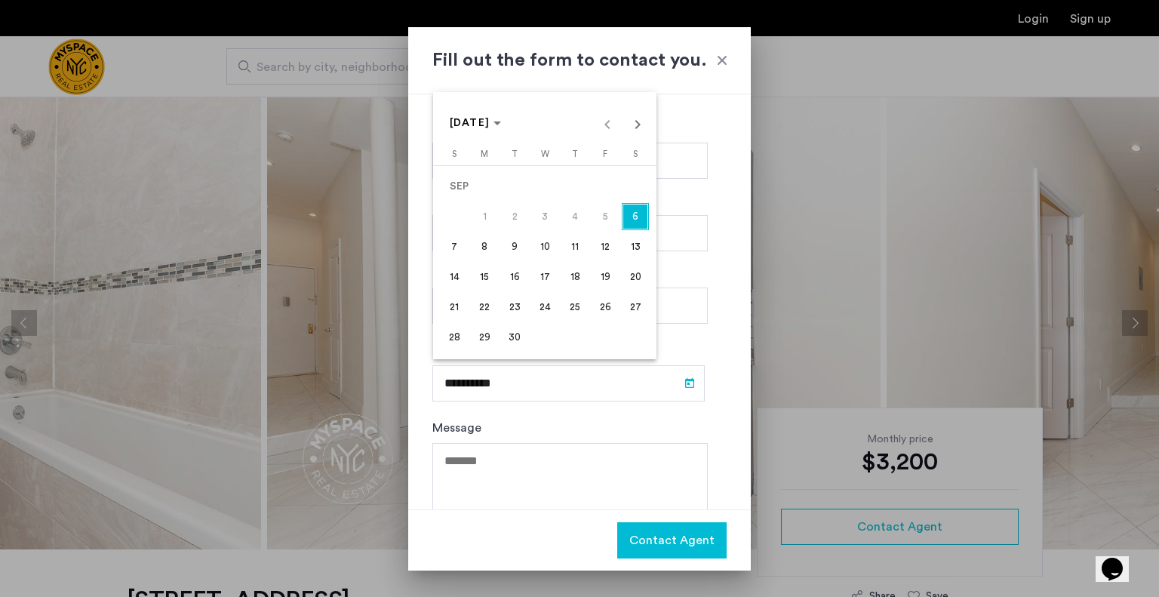
click at [493, 311] on span "22" at bounding box center [484, 306] width 27 height 27
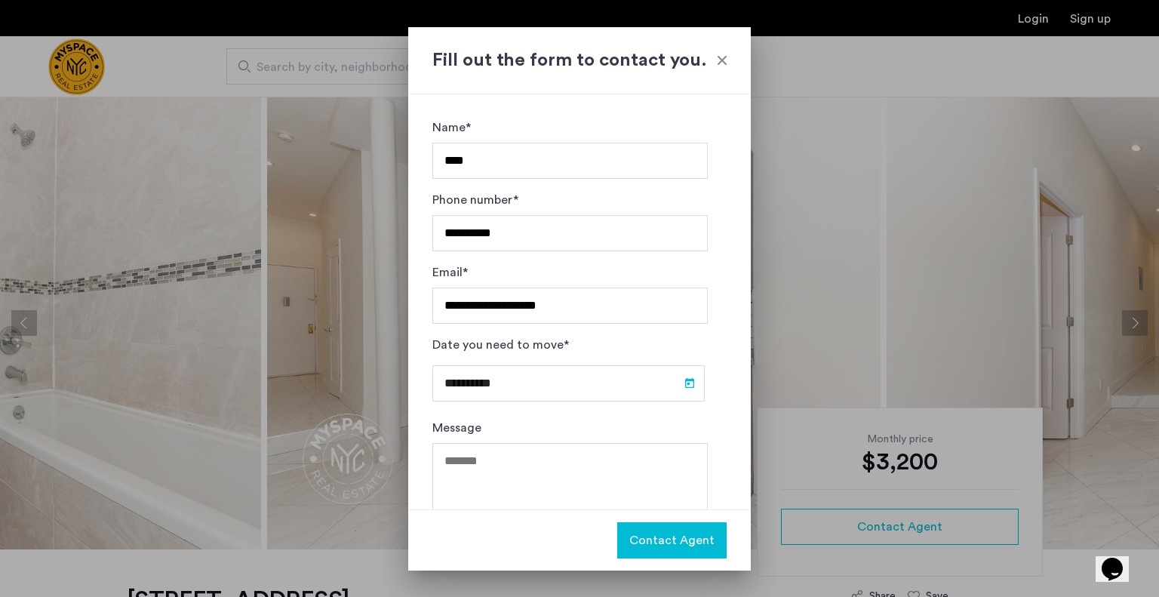
type input "**********"
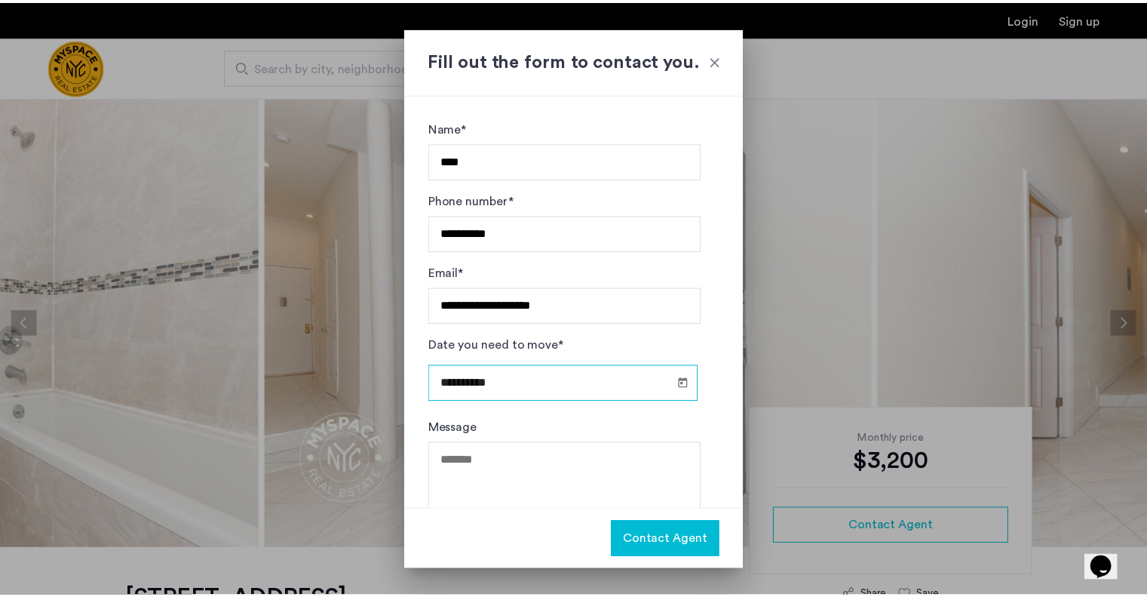
scroll to position [39, 0]
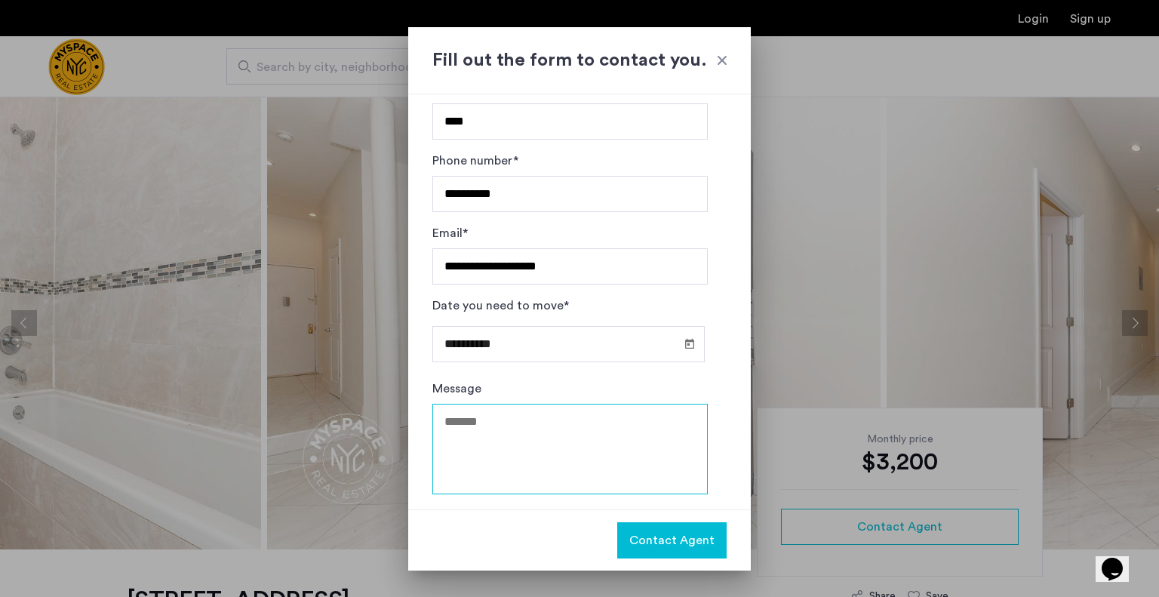
click at [534, 408] on textarea "Message" at bounding box center [569, 449] width 275 height 91
type textarea "*"
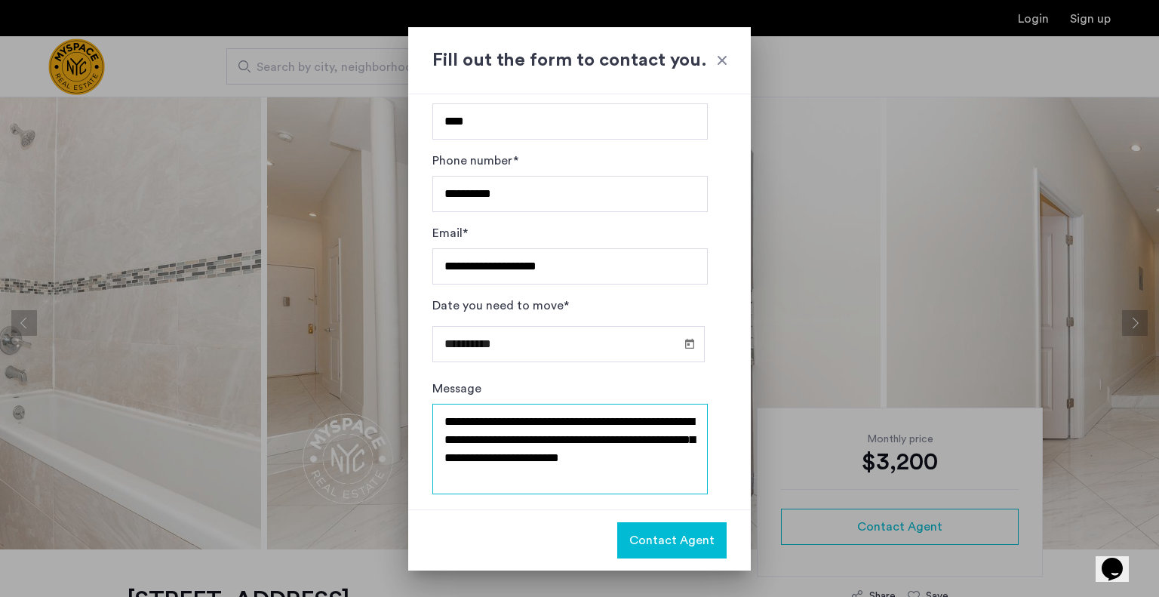
type textarea "**********"
click at [695, 548] on span "Contact Agent" at bounding box center [671, 540] width 85 height 18
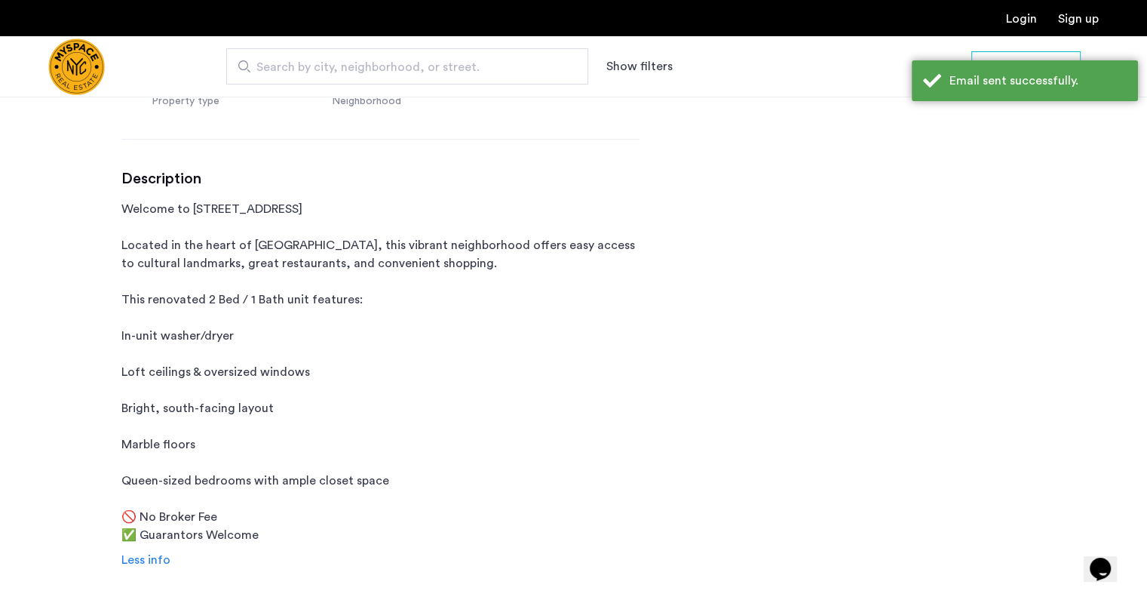
scroll to position [655, 0]
